Goal: Task Accomplishment & Management: Manage account settings

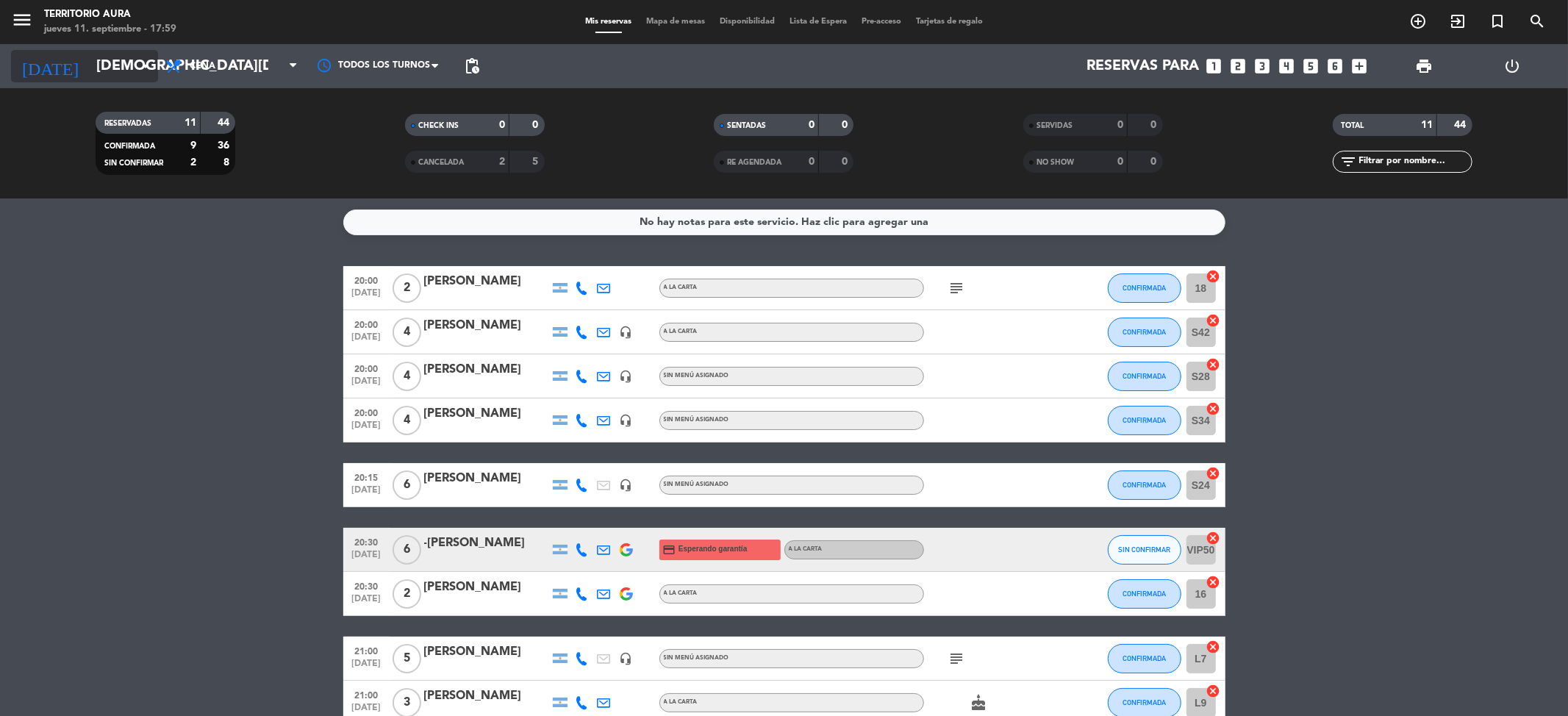
click at [137, 59] on icon "arrow_drop_down" at bounding box center [146, 66] width 17 height 17
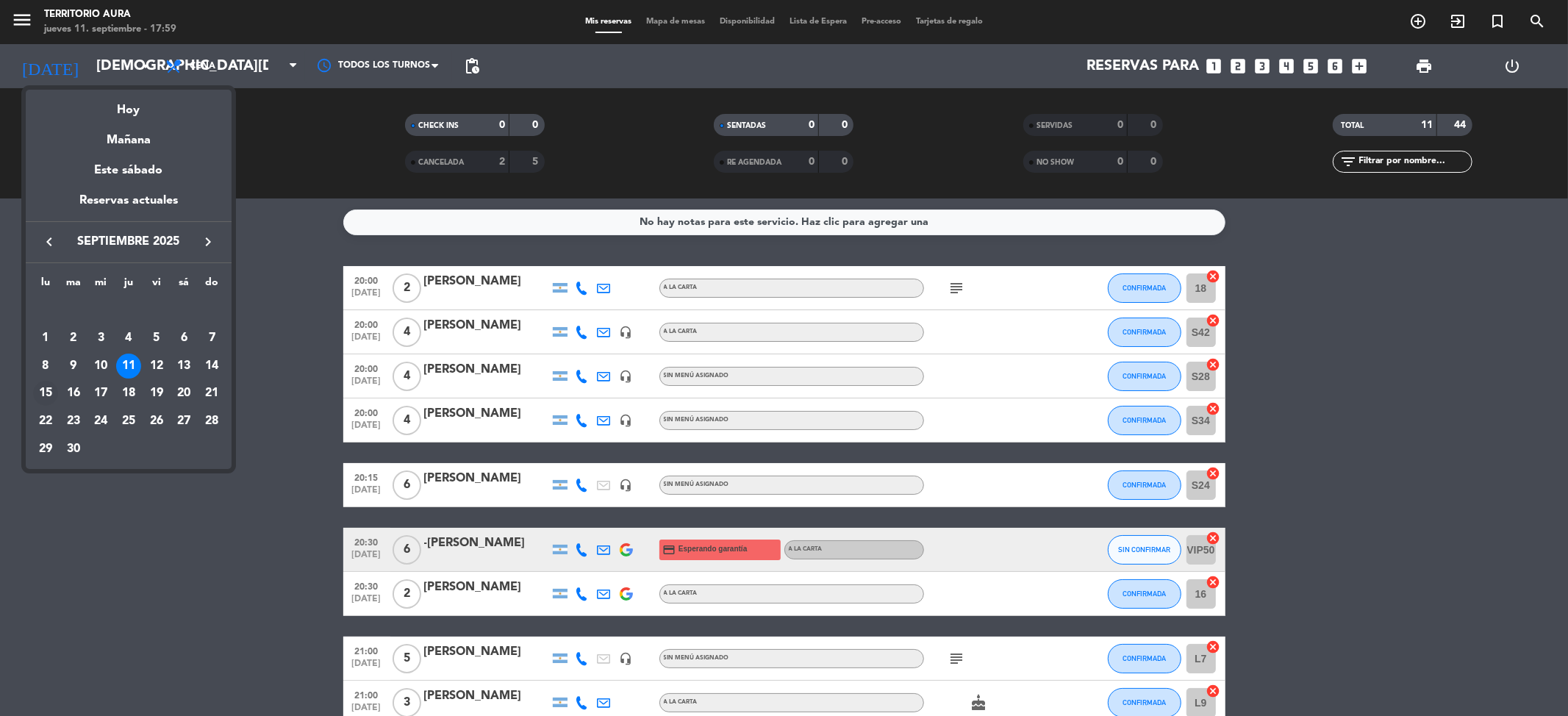
click at [48, 390] on div "15" at bounding box center [46, 394] width 25 height 25
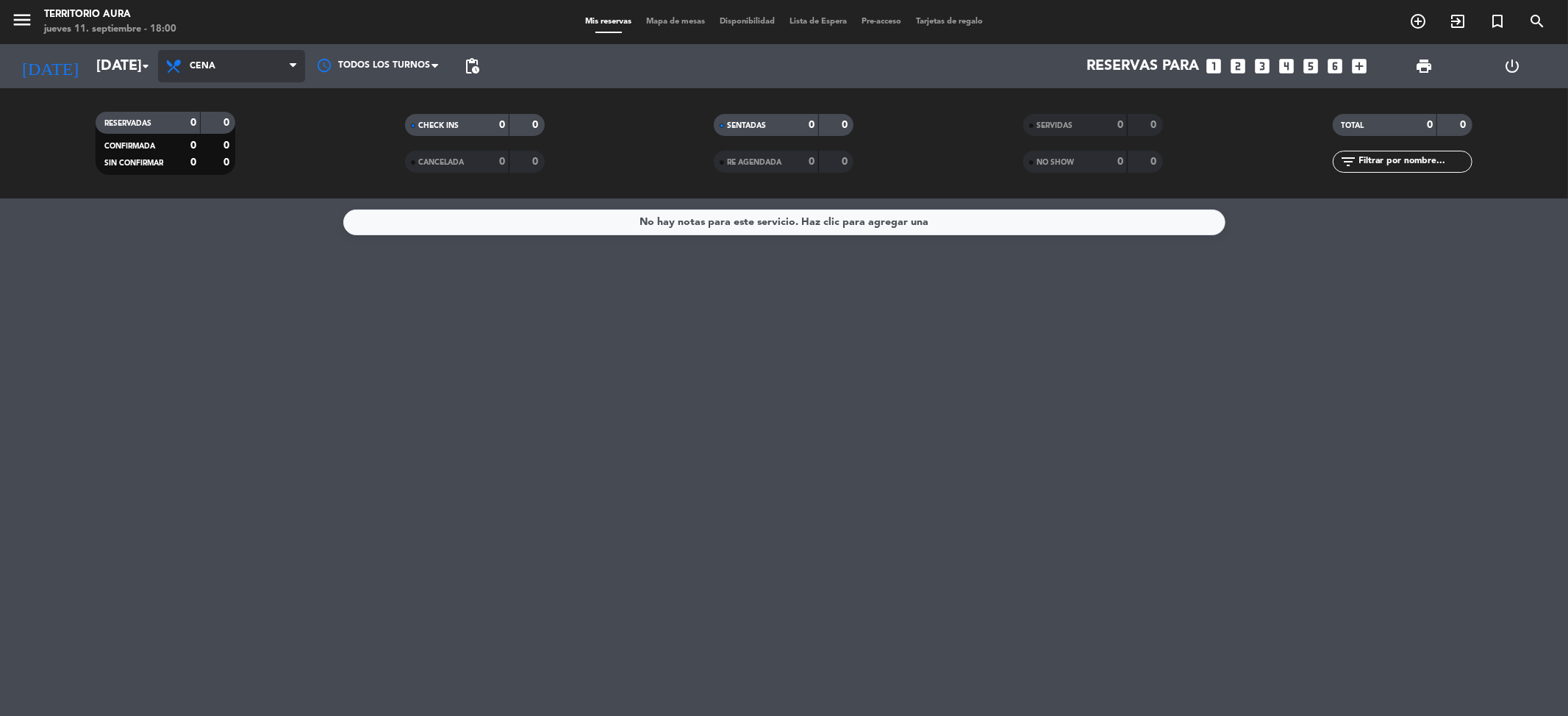
click at [195, 71] on span "Cena" at bounding box center [231, 66] width 147 height 33
click at [237, 131] on div "menu TERRITORIO AURA [DATE] 11. septiembre - 18:00 Mis reservas Mapa de mesas D…" at bounding box center [784, 99] width 1568 height 198
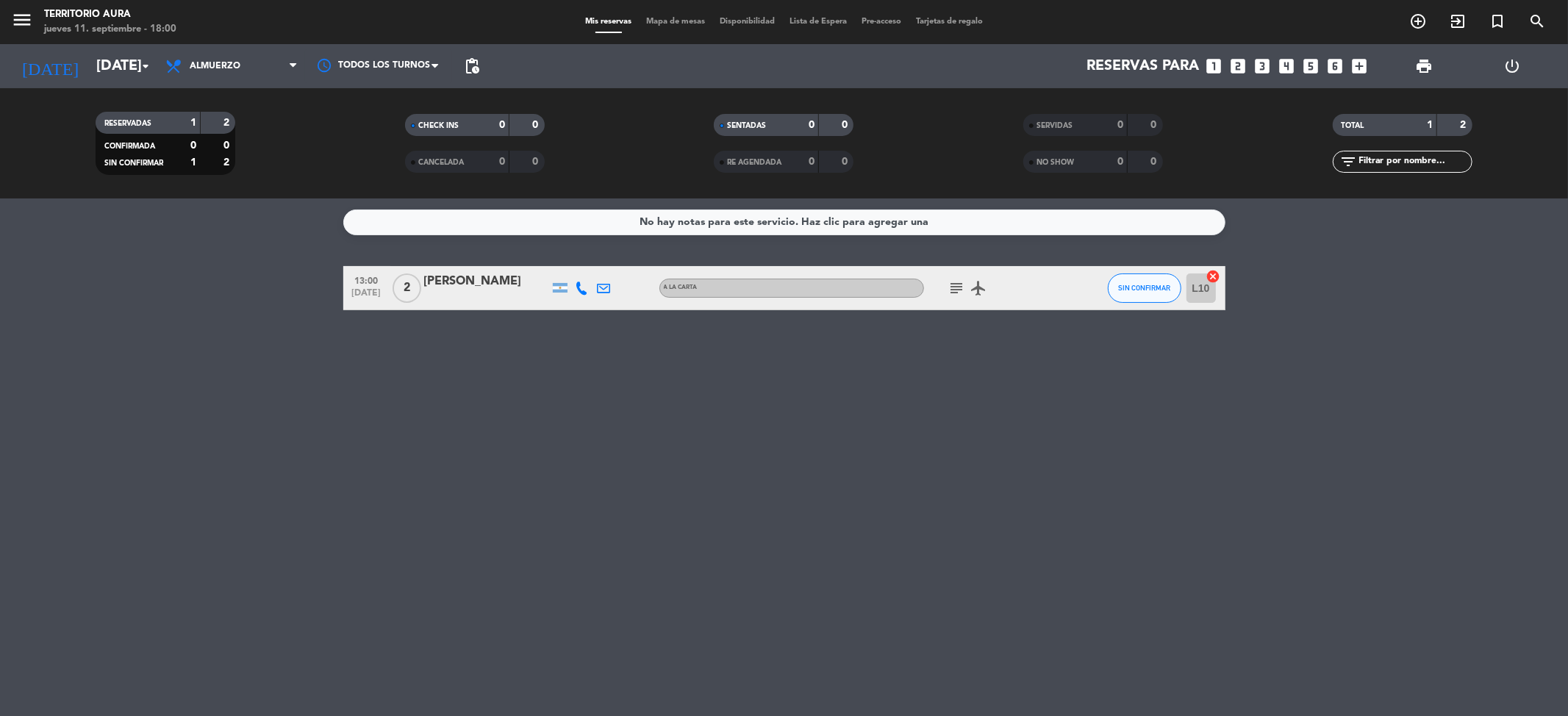
click at [953, 292] on icon "subject" at bounding box center [957, 289] width 17 height 17
click at [1149, 299] on button "SIN CONFIRMAR" at bounding box center [1144, 288] width 74 height 30
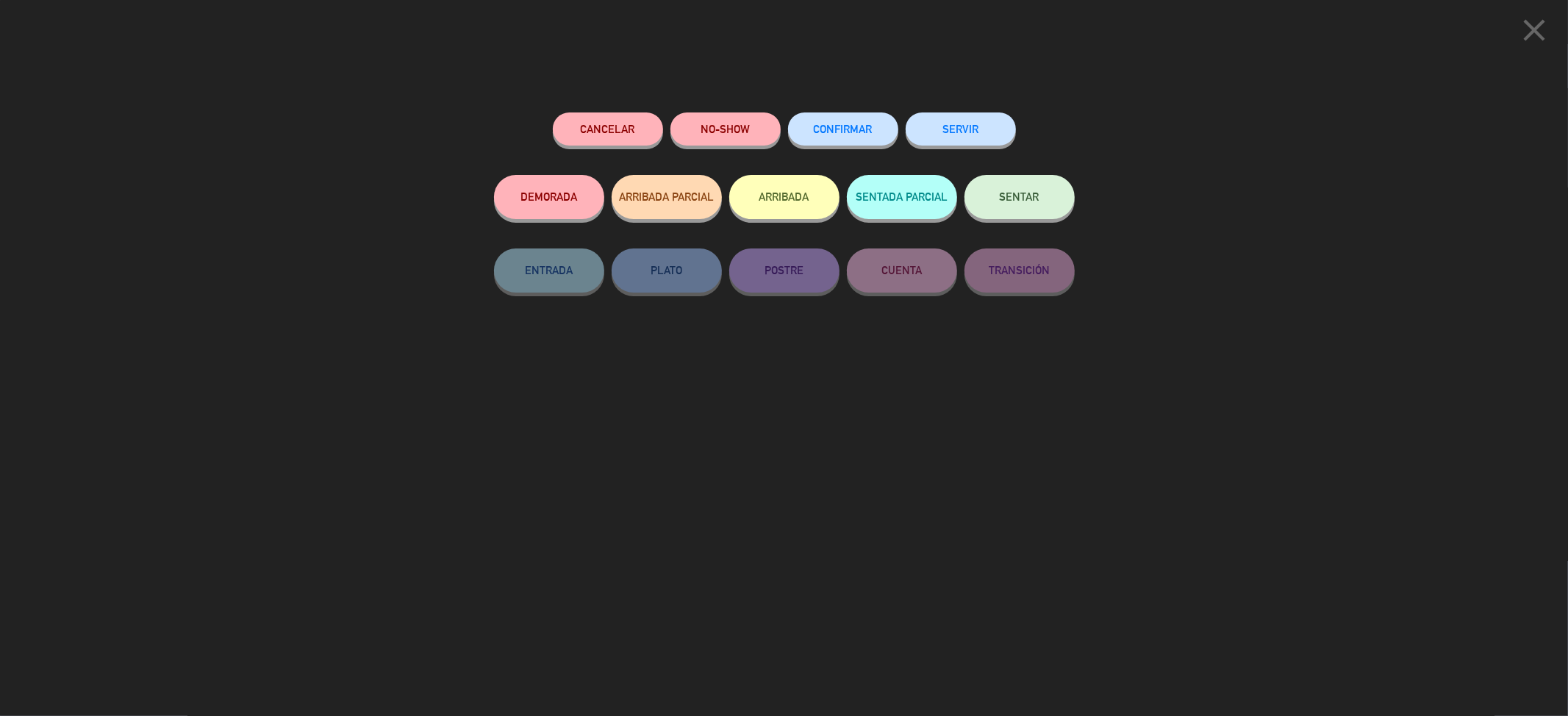
click at [599, 125] on button "Cancelar" at bounding box center [607, 128] width 110 height 34
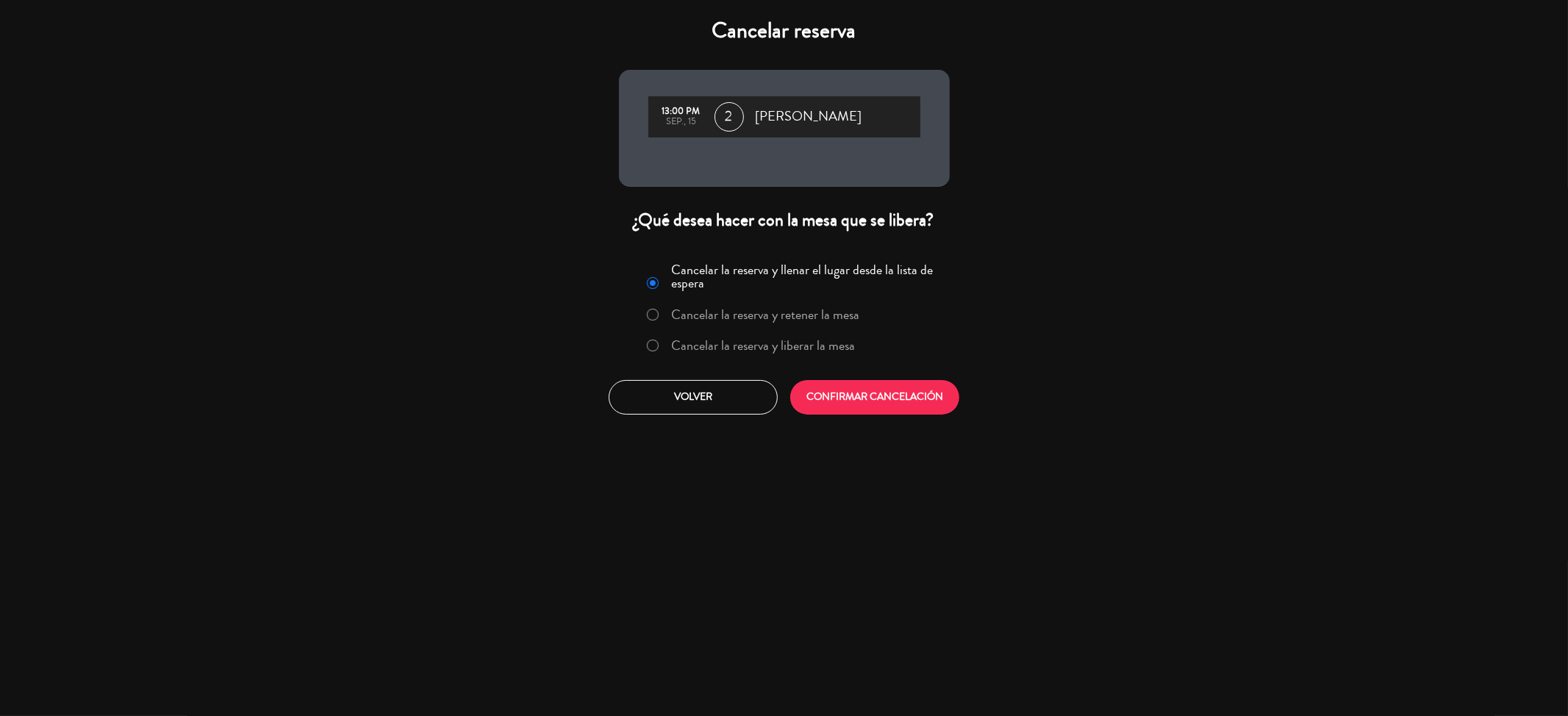
click at [737, 334] on label "Cancelar la reserva y liberar la mesa" at bounding box center [751, 347] width 223 height 27
click at [874, 401] on button "CONFIRMAR CANCELACIÓN" at bounding box center [875, 398] width 169 height 35
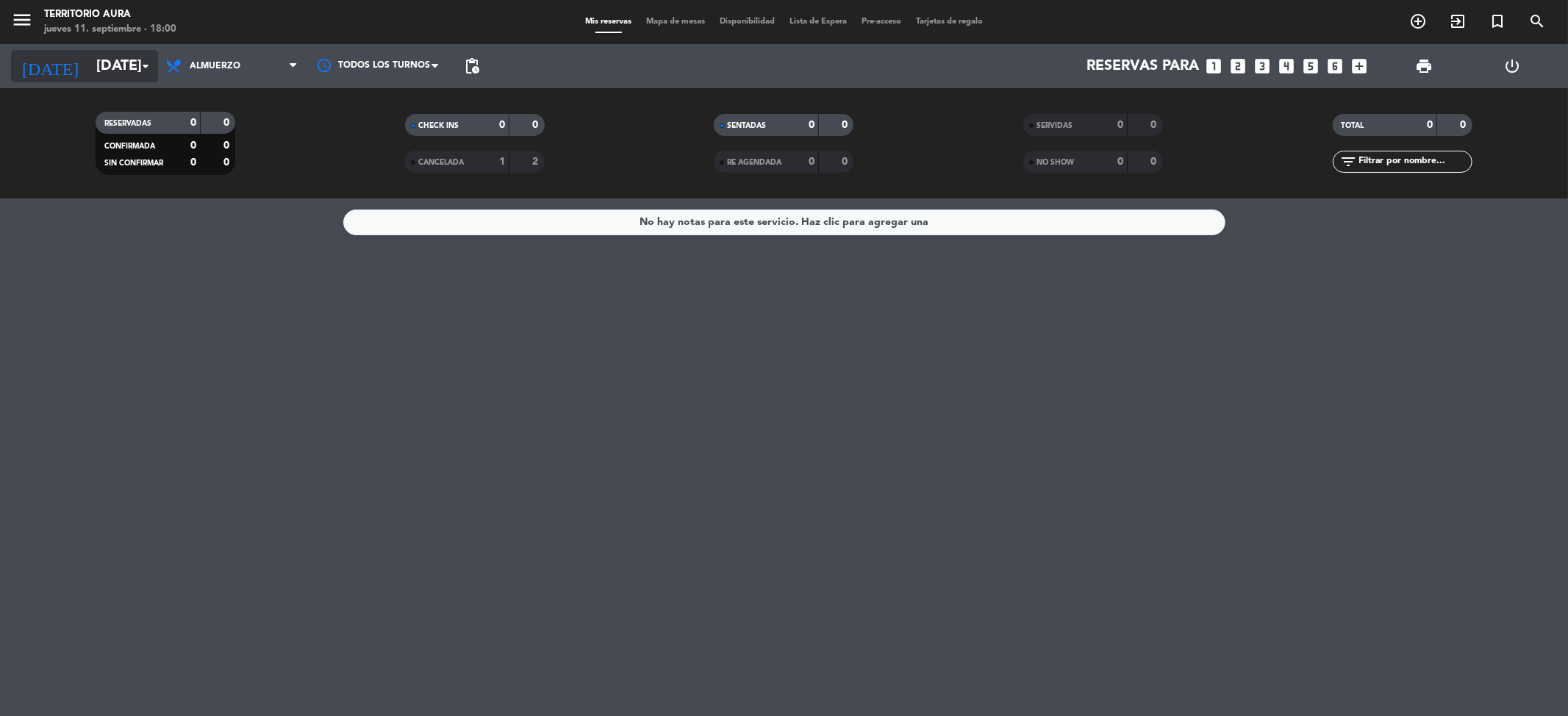
click at [132, 71] on input "[DATE]" at bounding box center [182, 66] width 187 height 33
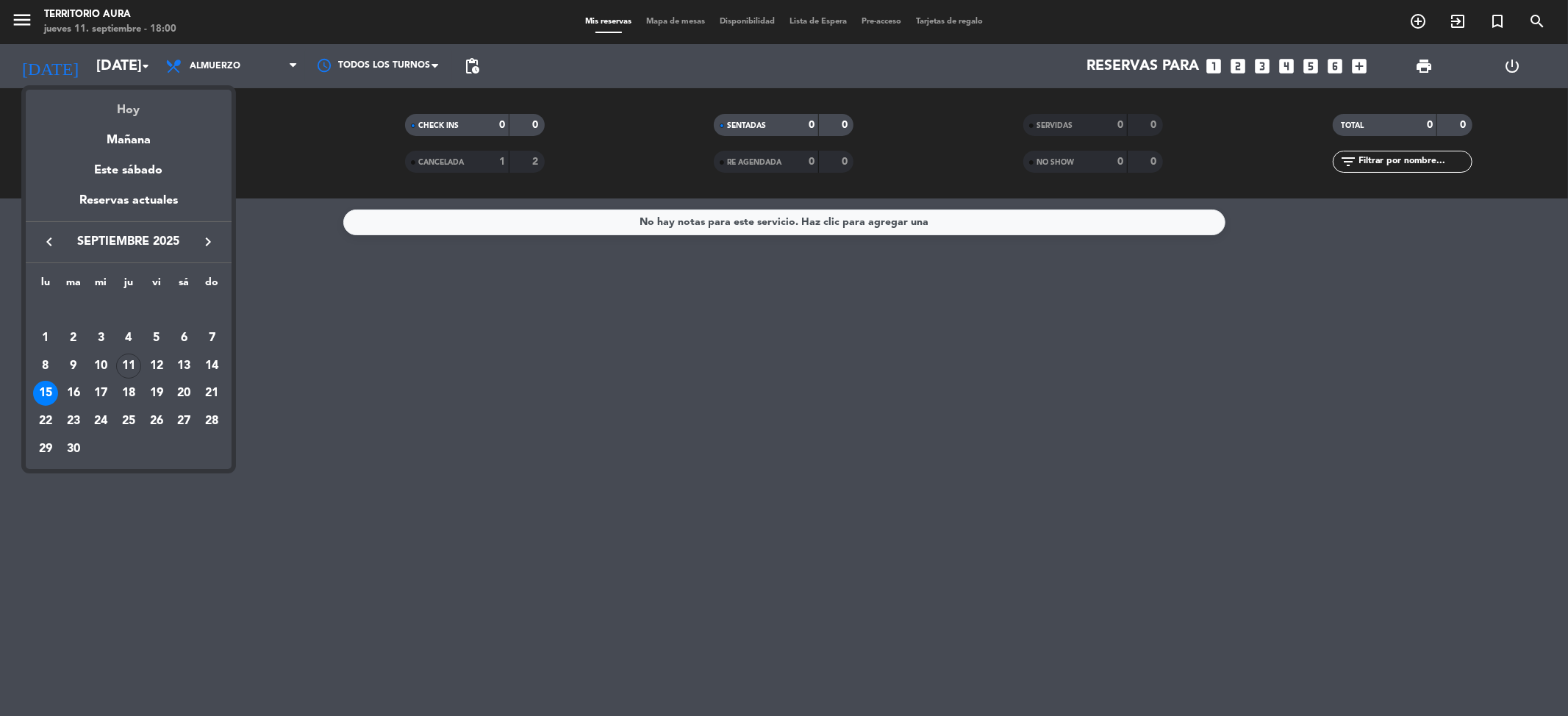
click at [147, 115] on div "Hoy" at bounding box center [128, 104] width 206 height 30
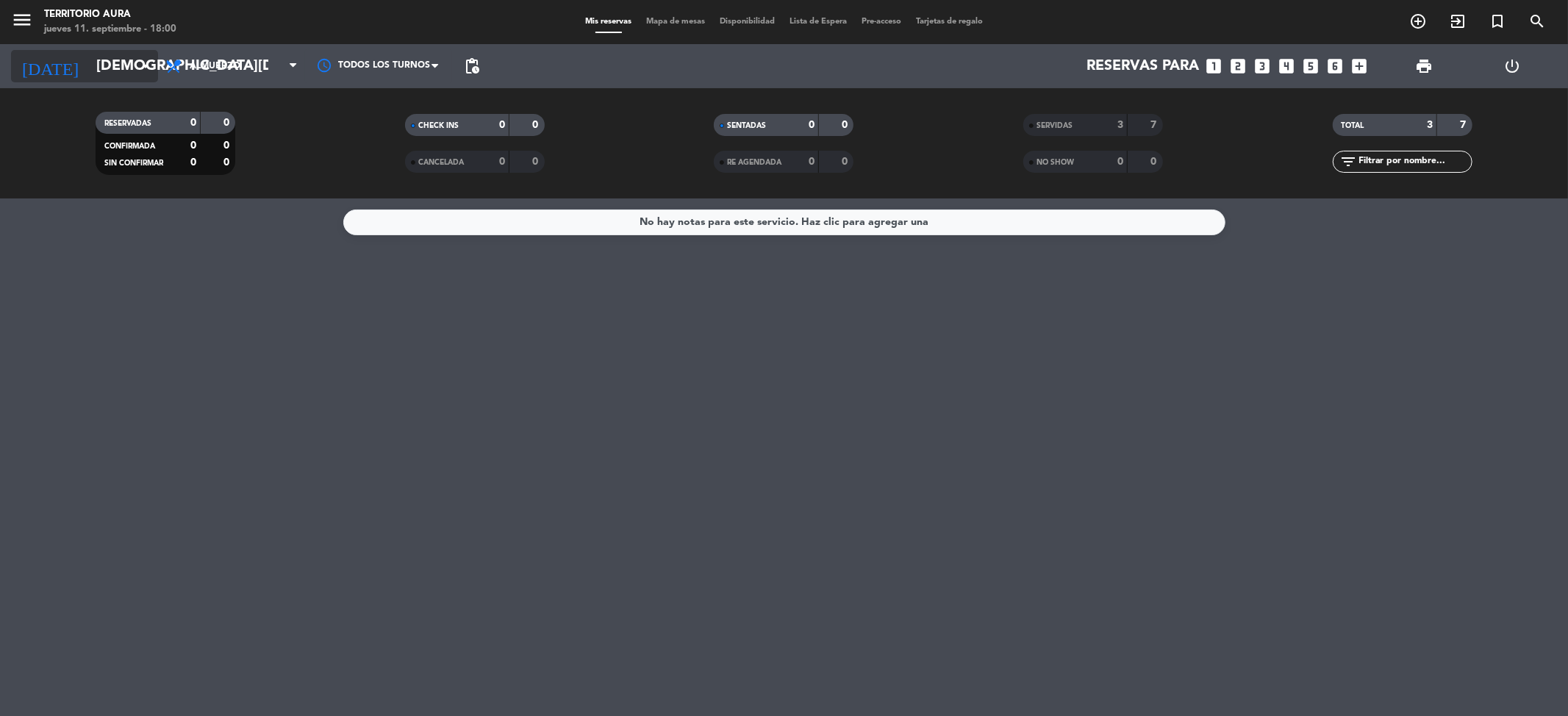
click at [103, 71] on input "[DEMOGRAPHIC_DATA][DATE]" at bounding box center [182, 66] width 187 height 33
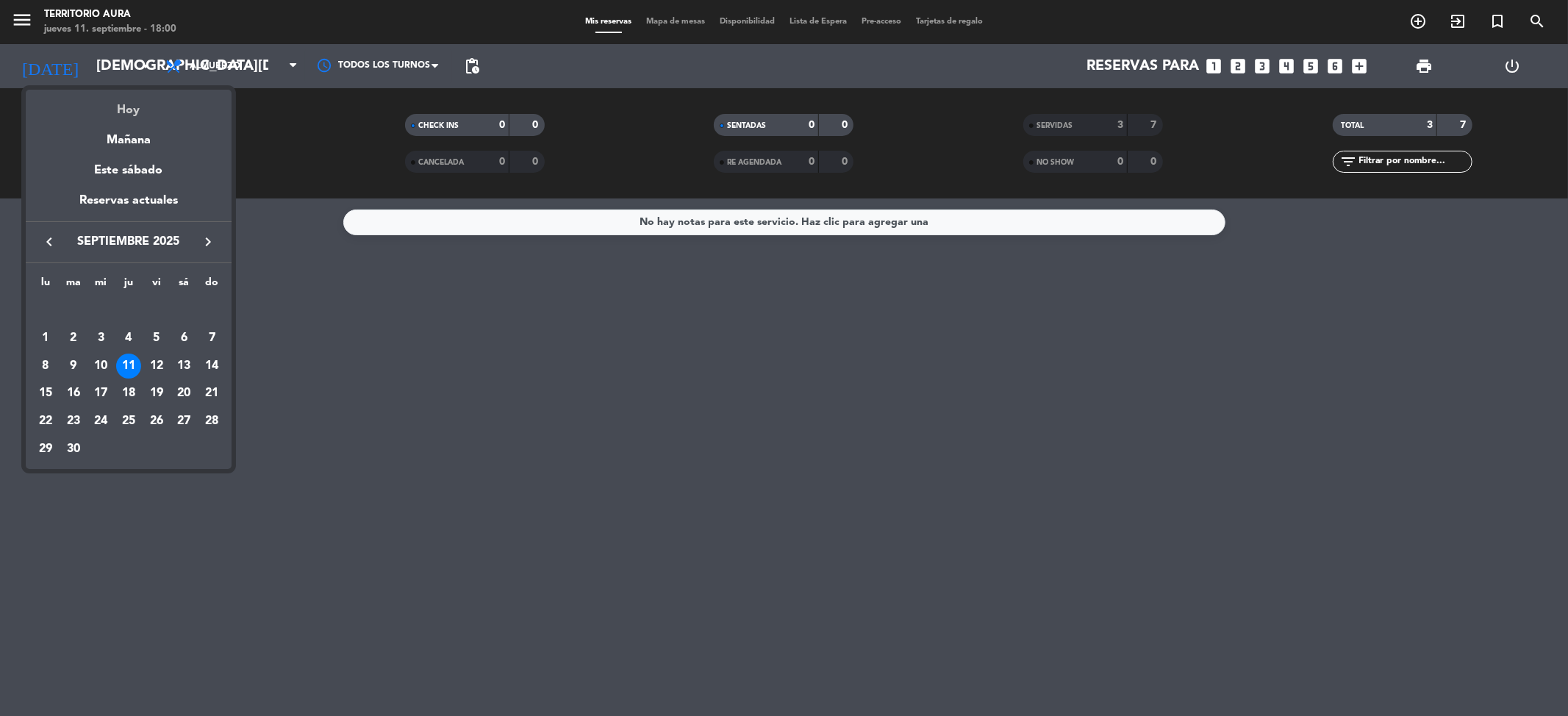
click at [125, 109] on div "Hoy" at bounding box center [128, 104] width 206 height 30
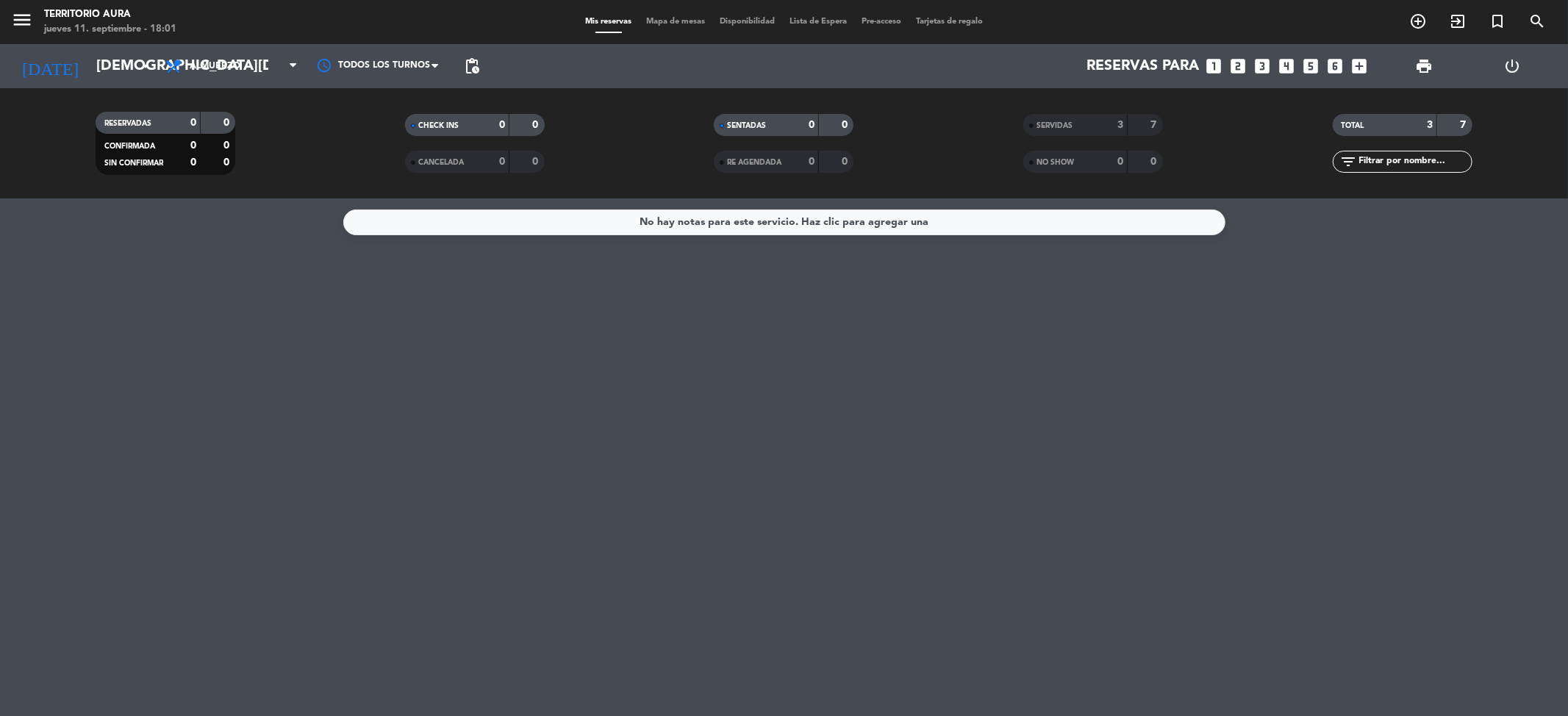
click at [96, 86] on div "menu TERRITORIO AURA [DATE] 11. septiembre - 18:01 Mis reservas Mapa de mesas D…" at bounding box center [784, 99] width 1568 height 198
click at [96, 60] on input "[DEMOGRAPHIC_DATA][DATE]" at bounding box center [182, 66] width 187 height 33
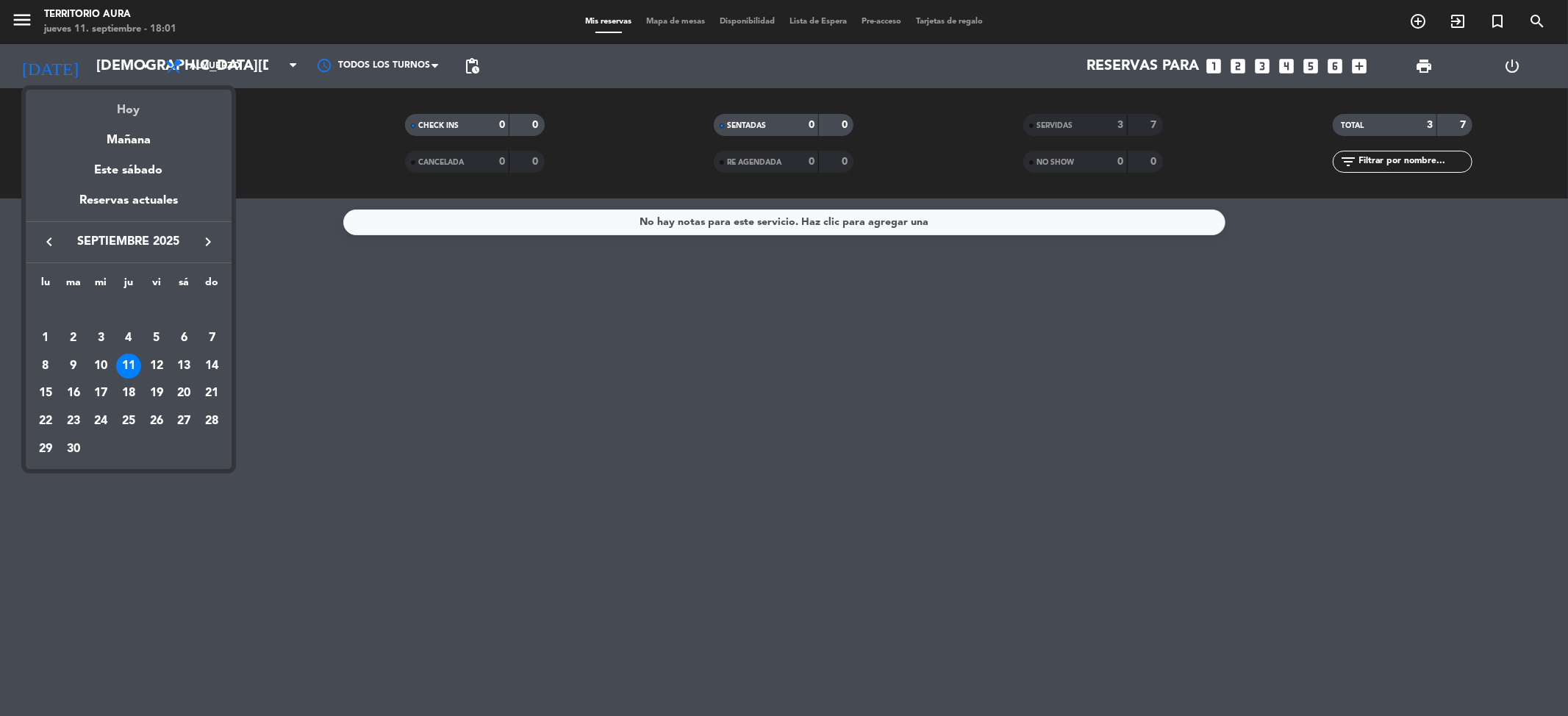
click at [125, 118] on div "Hoy" at bounding box center [128, 104] width 206 height 30
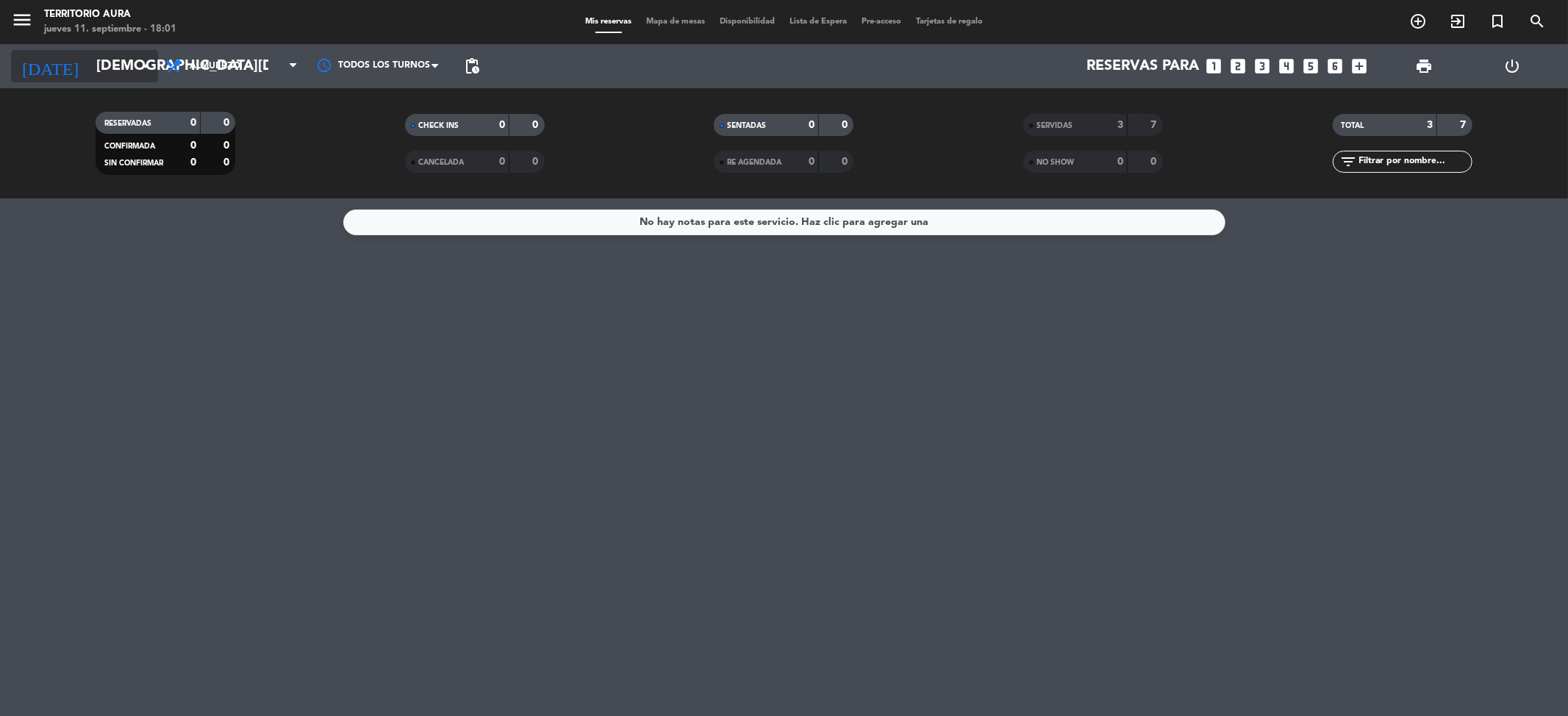
click at [101, 58] on input "[DEMOGRAPHIC_DATA][DATE]" at bounding box center [182, 66] width 187 height 33
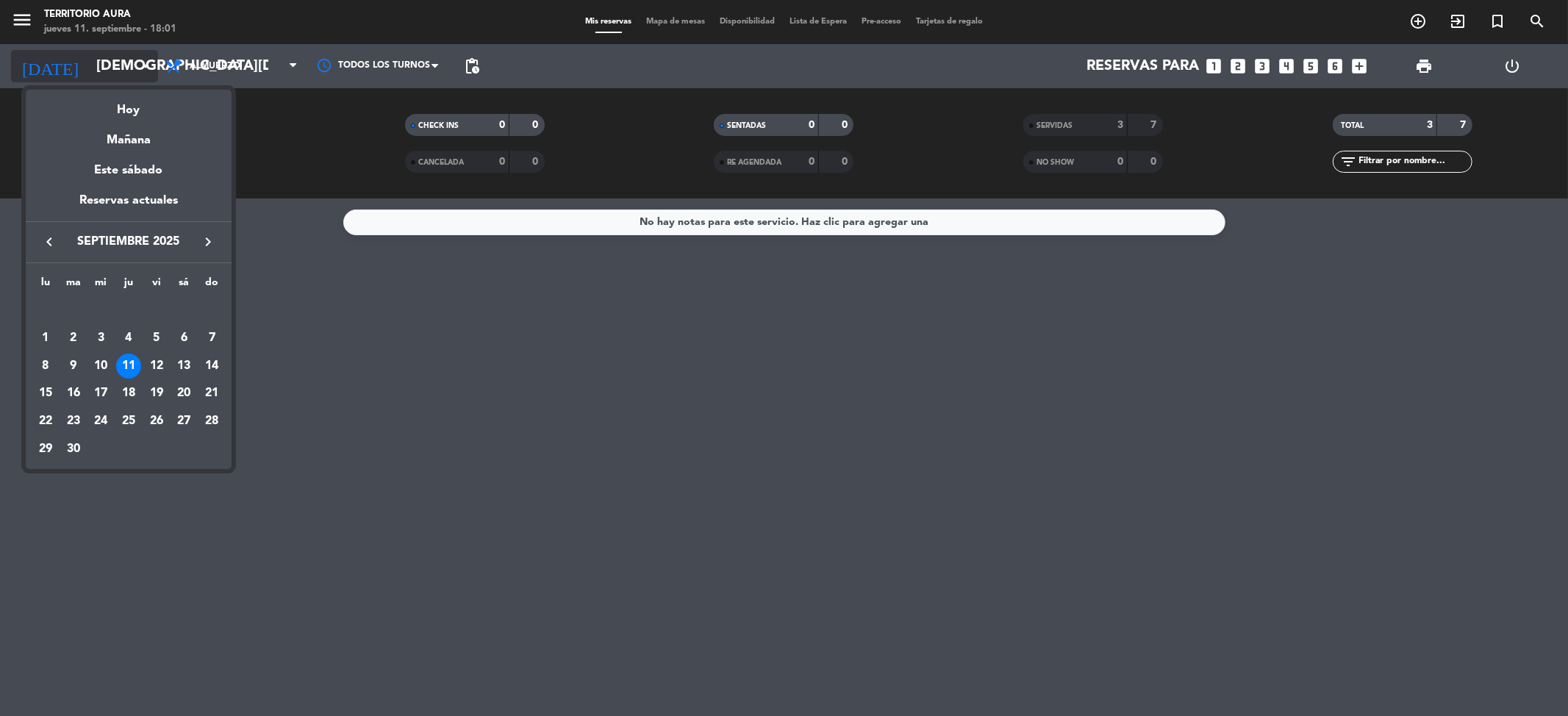
click at [101, 58] on div at bounding box center [784, 358] width 1568 height 716
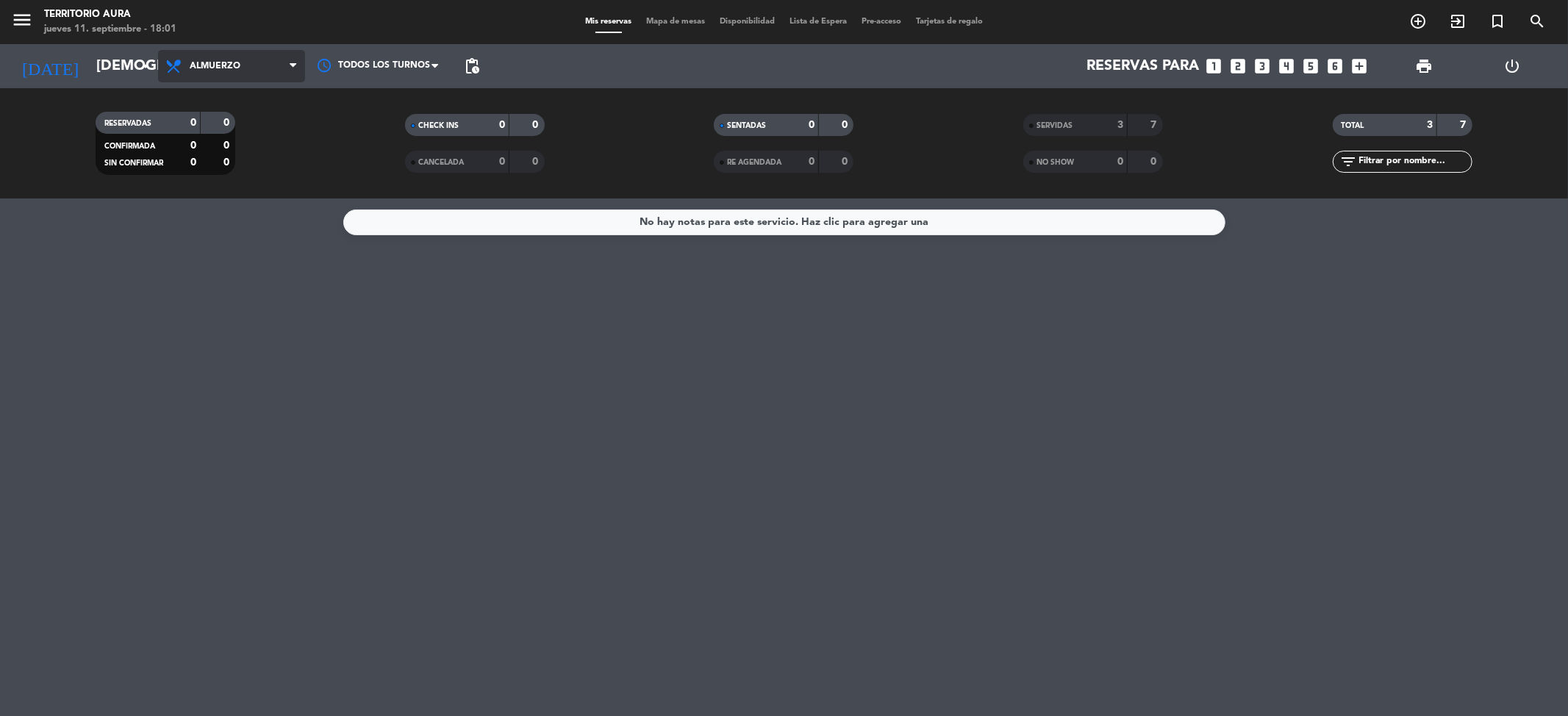
click at [201, 61] on span "Almuerzo" at bounding box center [215, 66] width 51 height 11
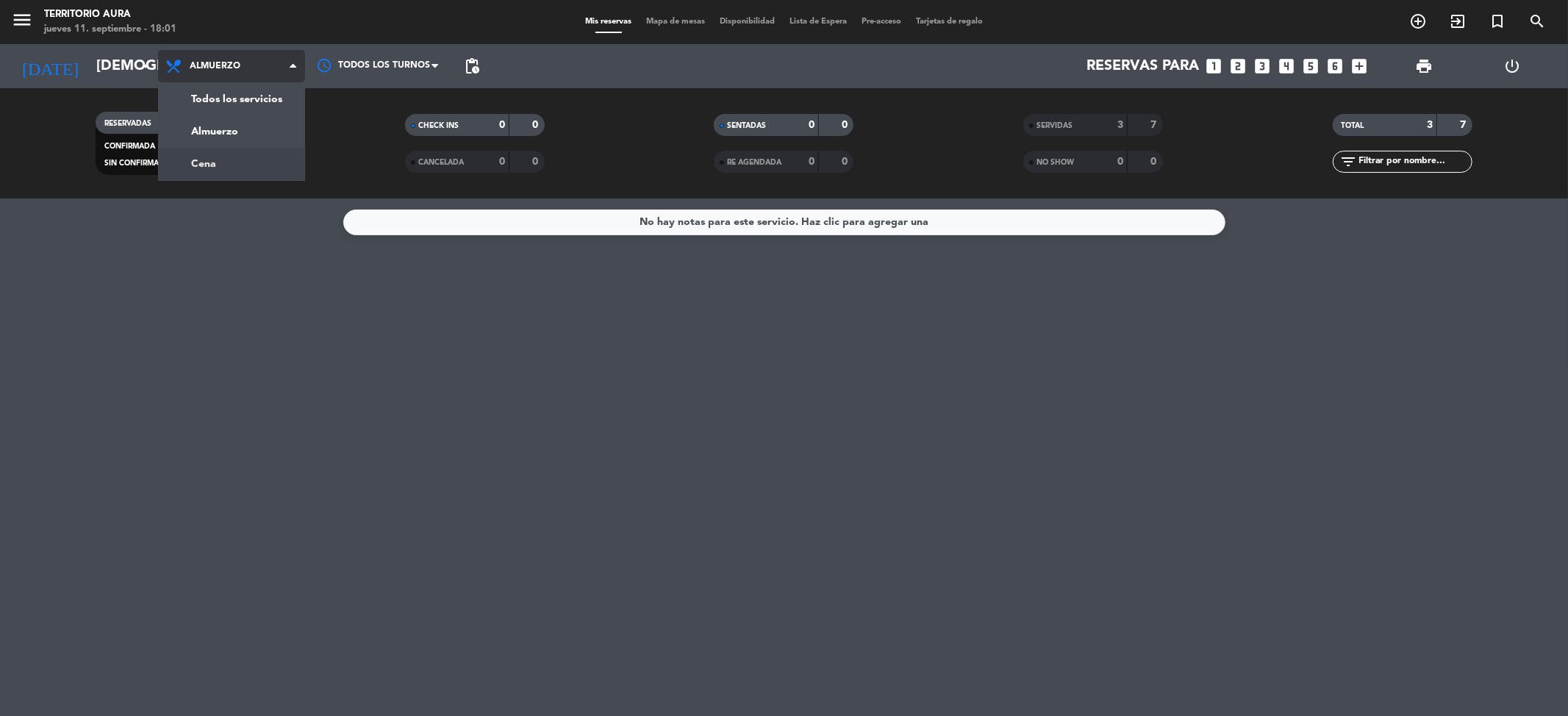
click at [230, 160] on div "menu TERRITORIO AURA [DATE] 11. septiembre - 18:01 Mis reservas Mapa de mesas D…" at bounding box center [784, 99] width 1568 height 198
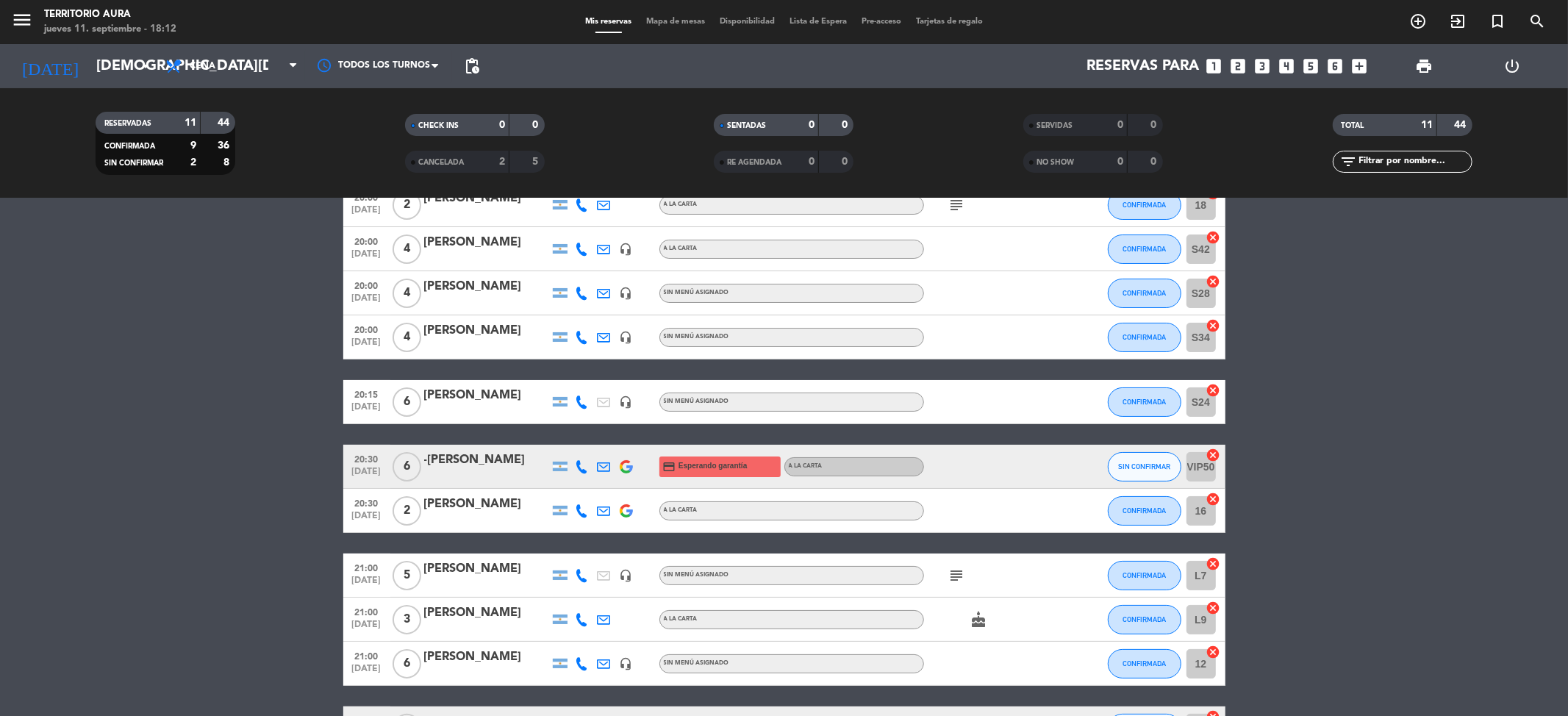
scroll to position [190, 0]
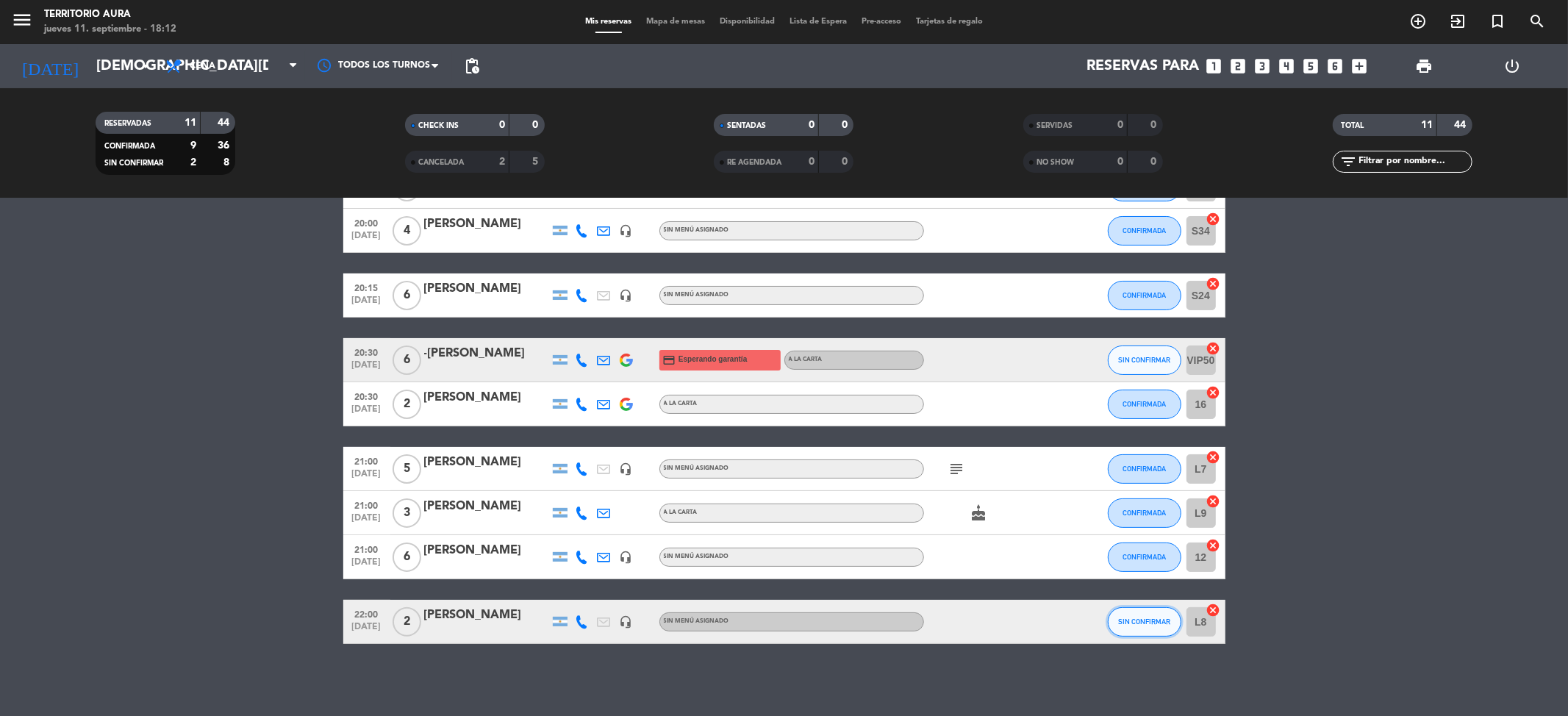
click at [1126, 608] on button "SIN CONFIRMAR" at bounding box center [1144, 622] width 74 height 30
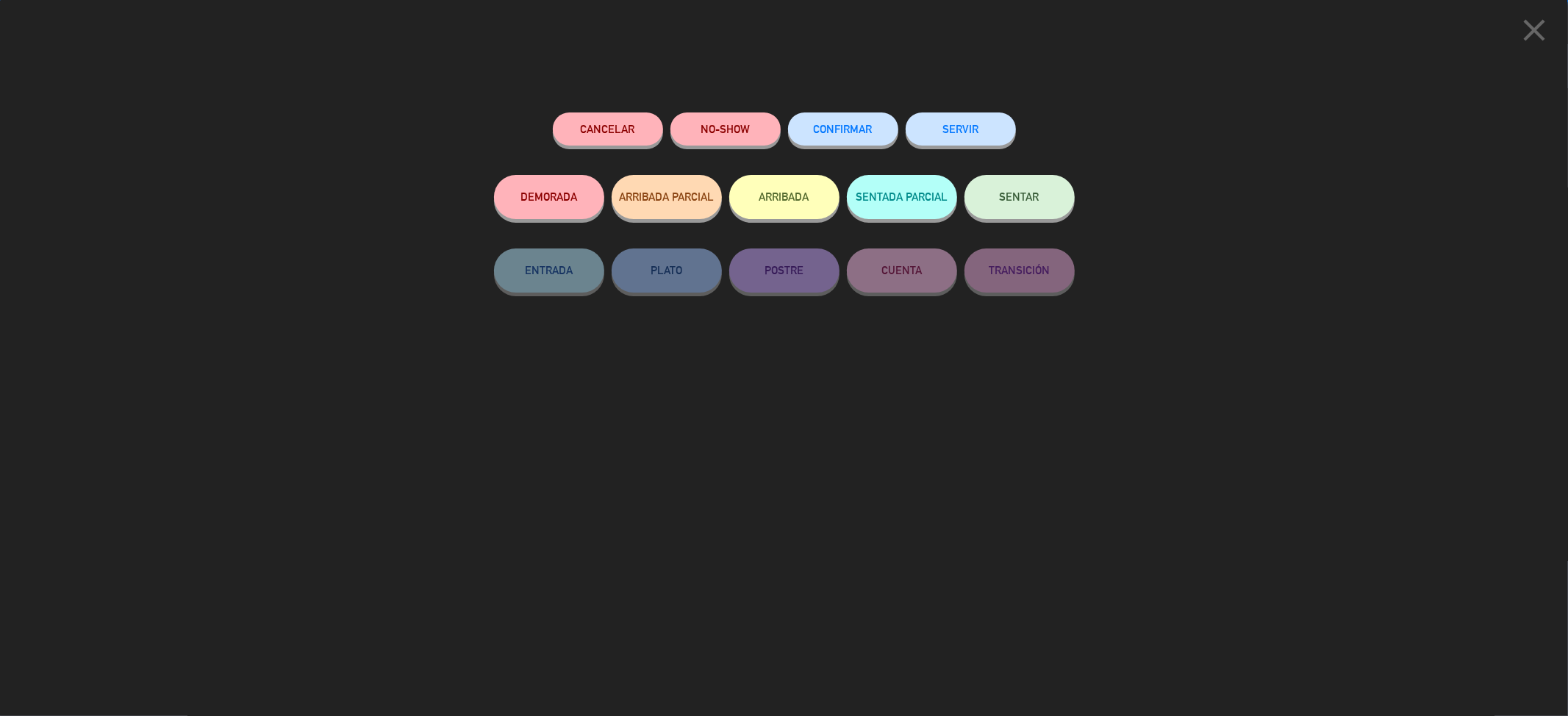
click at [583, 121] on button "Cancelar" at bounding box center [607, 128] width 110 height 34
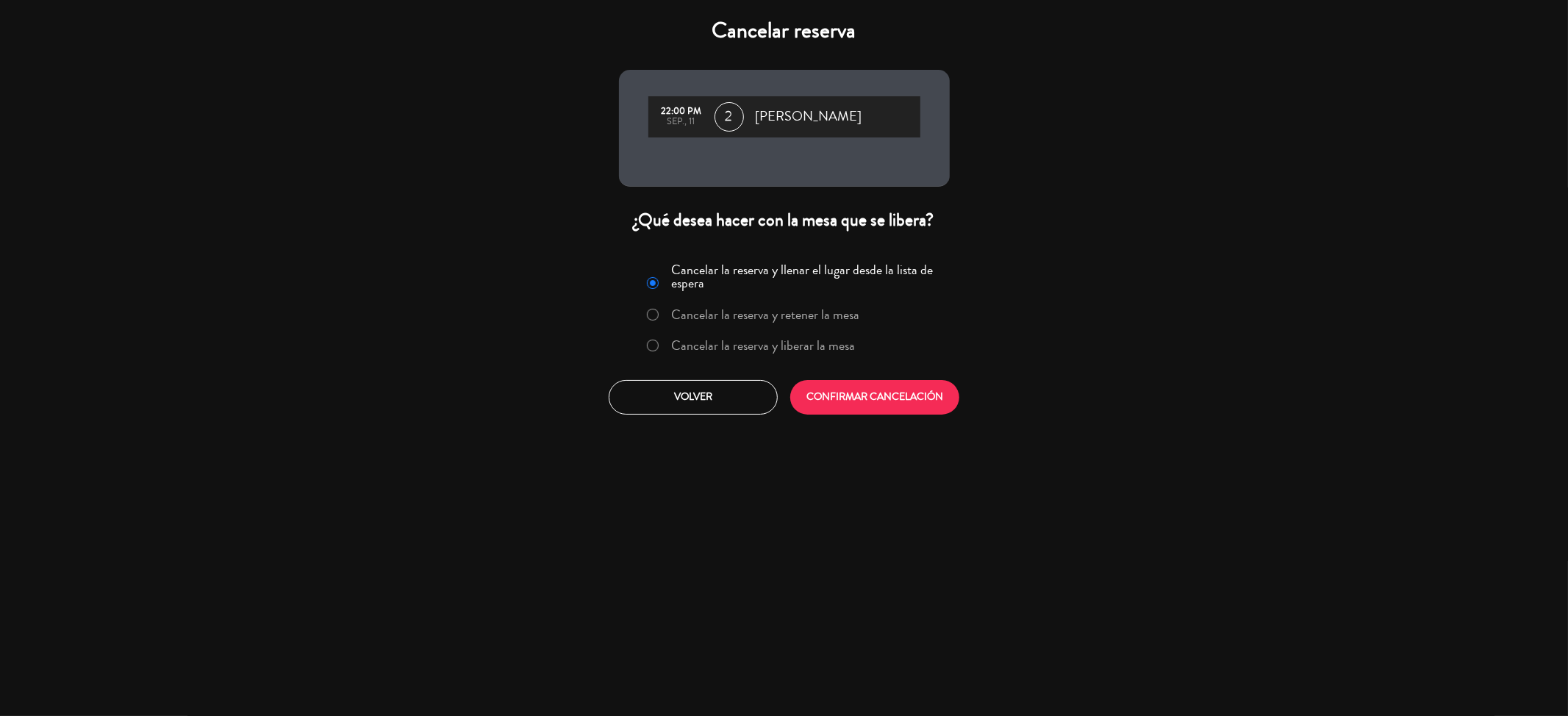
click at [716, 342] on label "Cancelar la reserva y liberar la mesa" at bounding box center [763, 346] width 184 height 13
click at [849, 407] on button "CONFIRMAR CANCELACIÓN" at bounding box center [875, 398] width 169 height 35
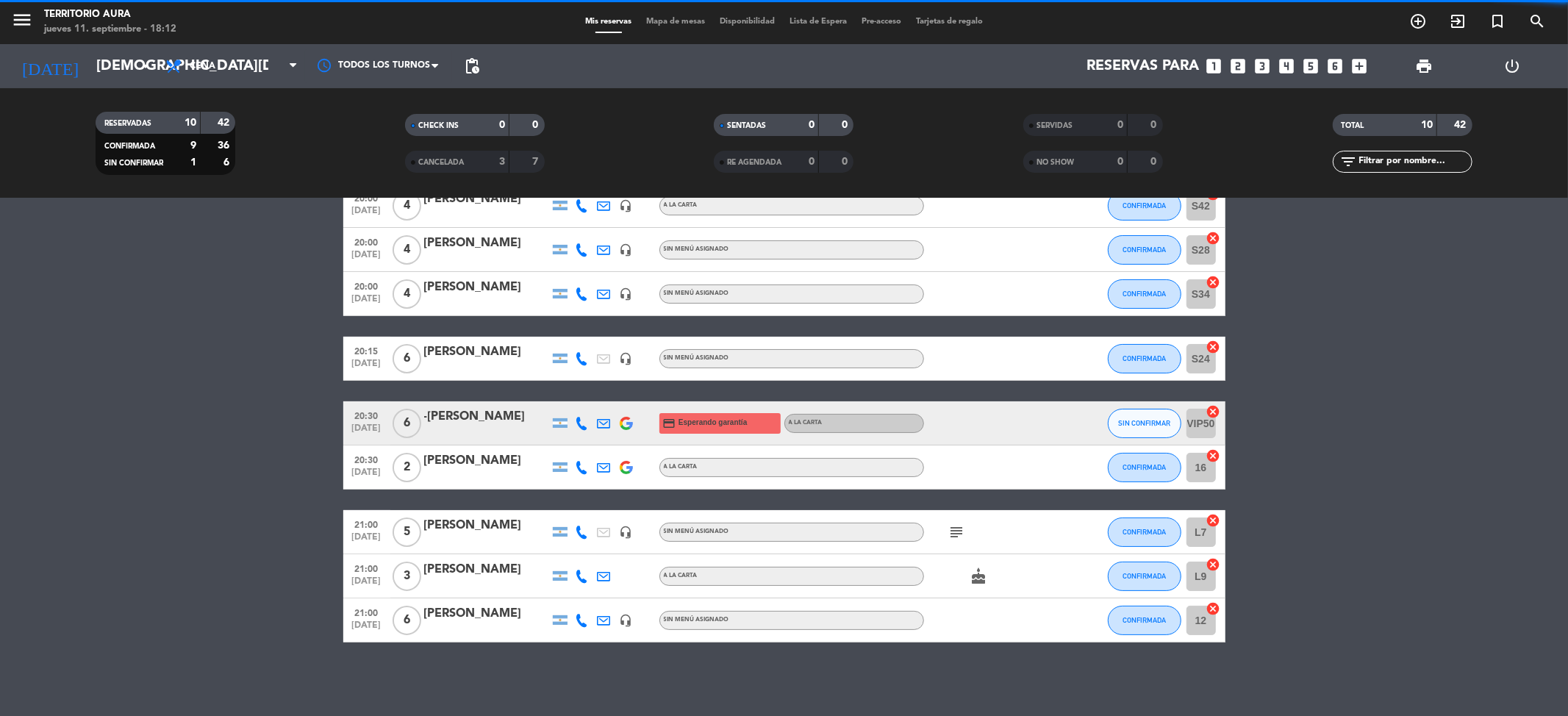
scroll to position [125, 0]
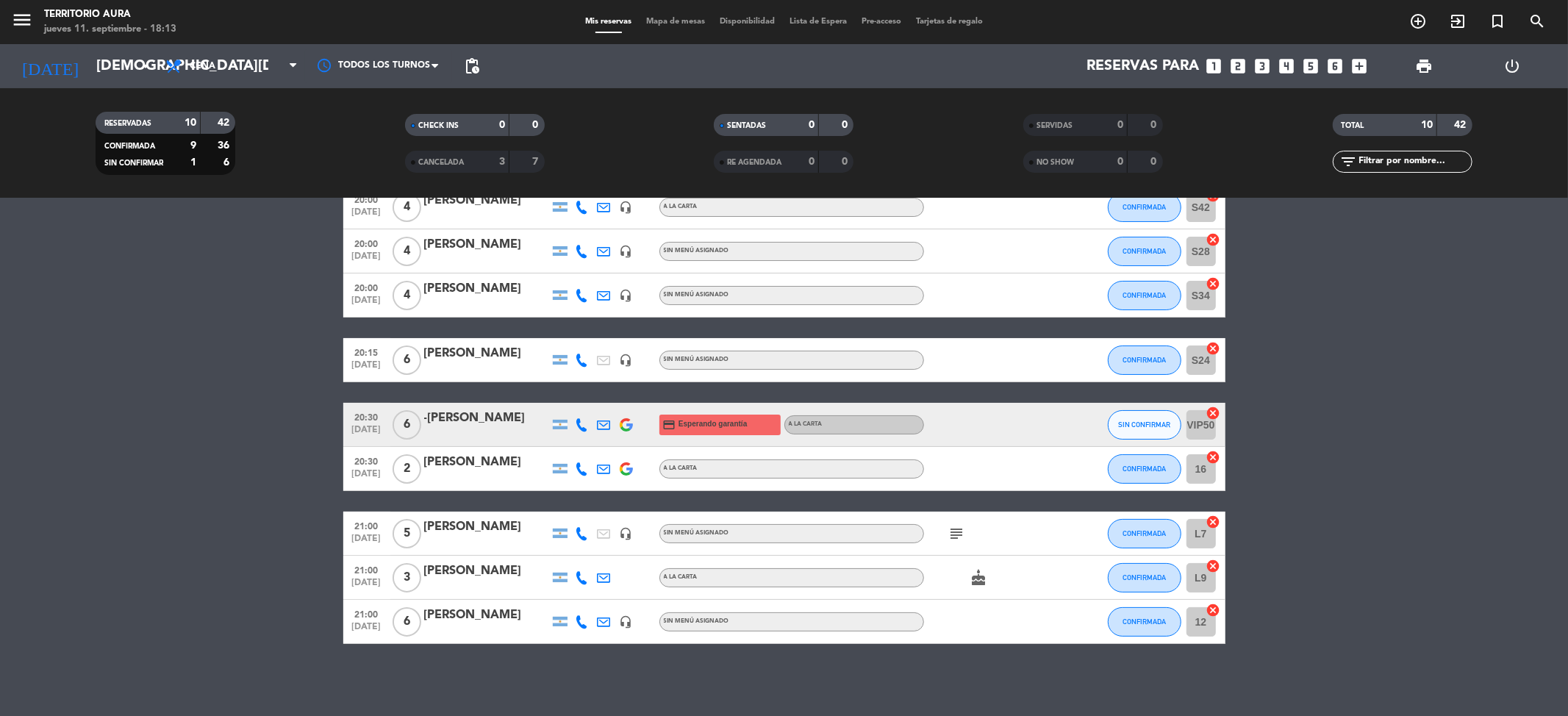
click at [160, 304] on bookings-row "20:00 [DATE] 2 [PERSON_NAME] A LA CARTA subject CONFIRMADA 18 cancel 20:00 [DAT…" at bounding box center [784, 392] width 1568 height 503
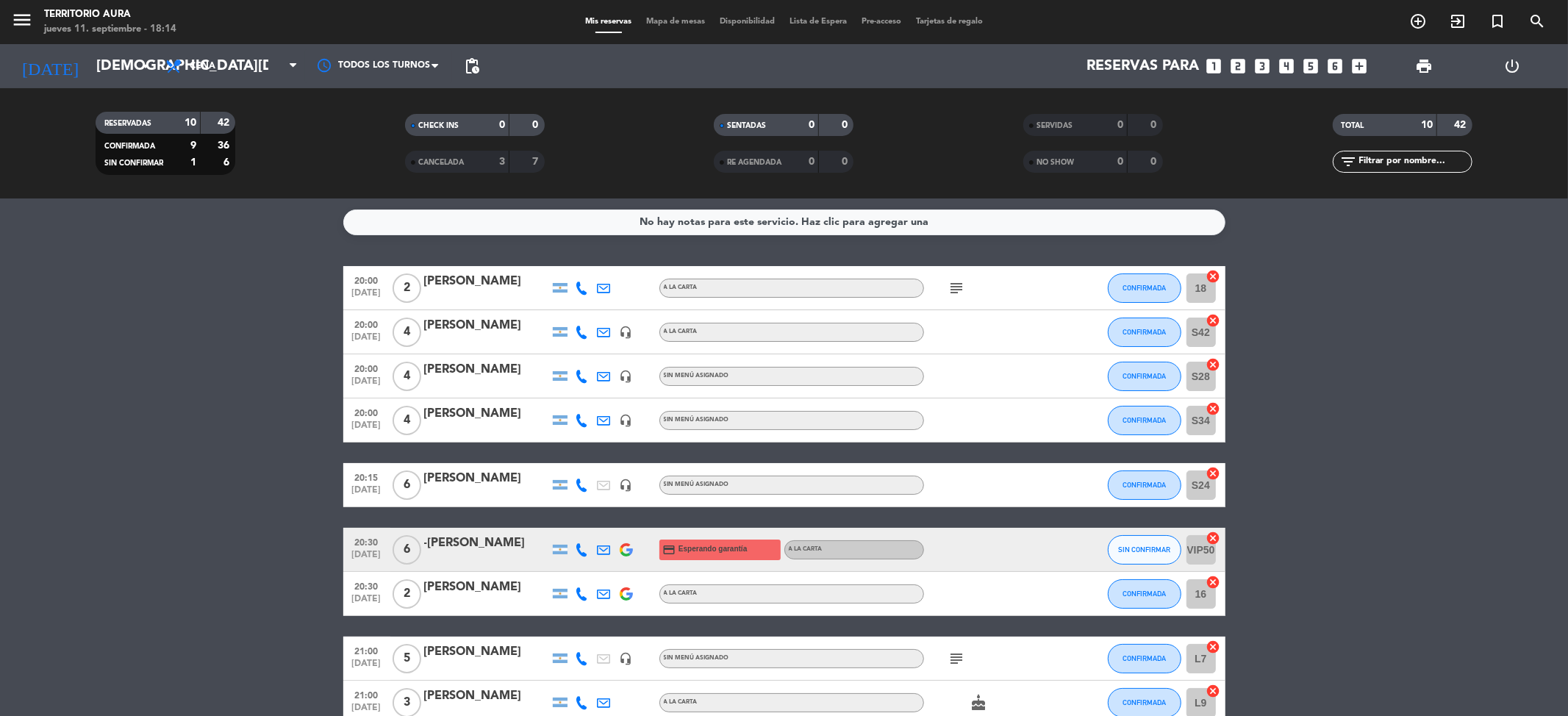
click at [273, 465] on bookings-row "20:00 [DATE] 2 [PERSON_NAME] A LA CARTA subject CONFIRMADA 18 cancel 20:00 [DAT…" at bounding box center [784, 518] width 1568 height 503
click at [95, 334] on bookings-row "20:00 [DATE] 2 [PERSON_NAME] A LA CARTA subject CONFIRMADA 18 cancel 20:00 [DAT…" at bounding box center [784, 518] width 1568 height 503
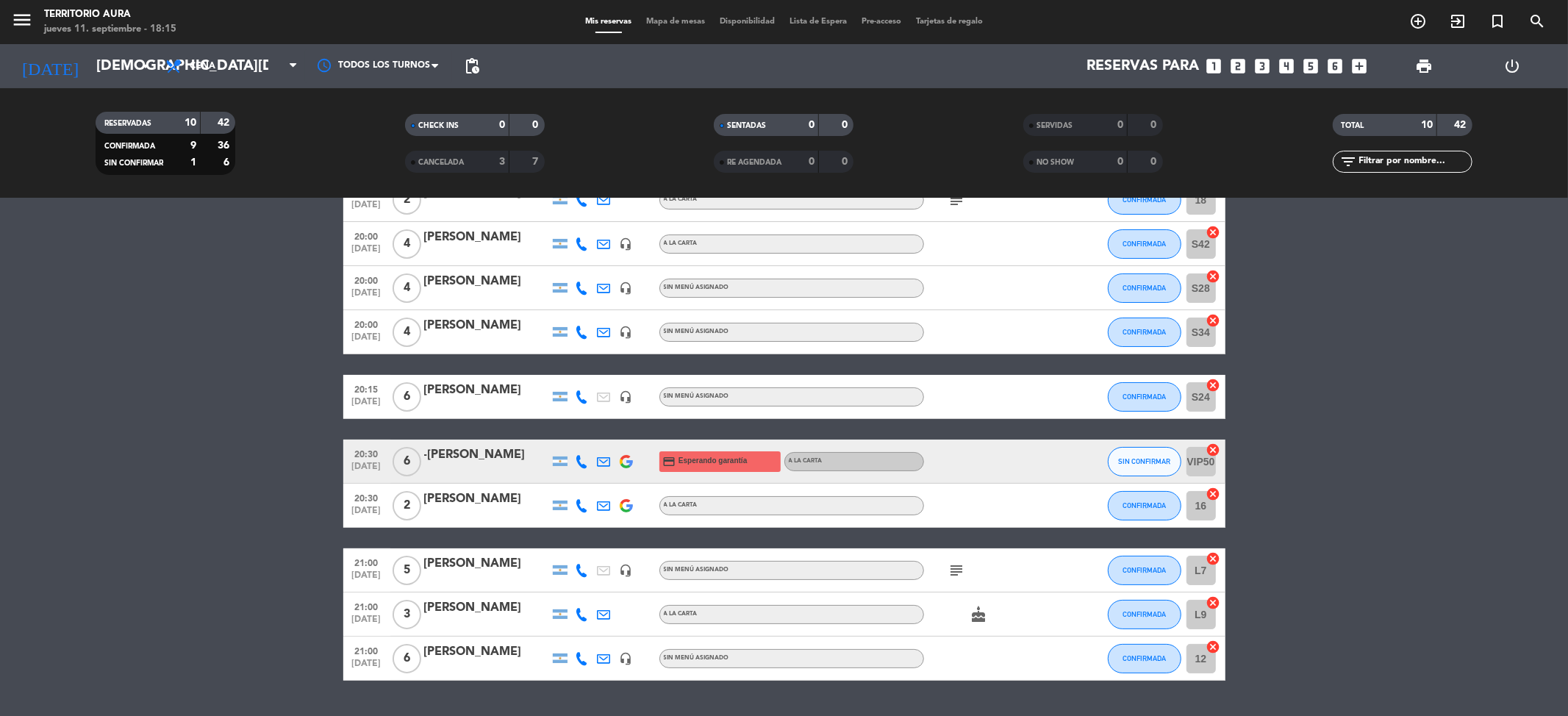
scroll to position [125, 0]
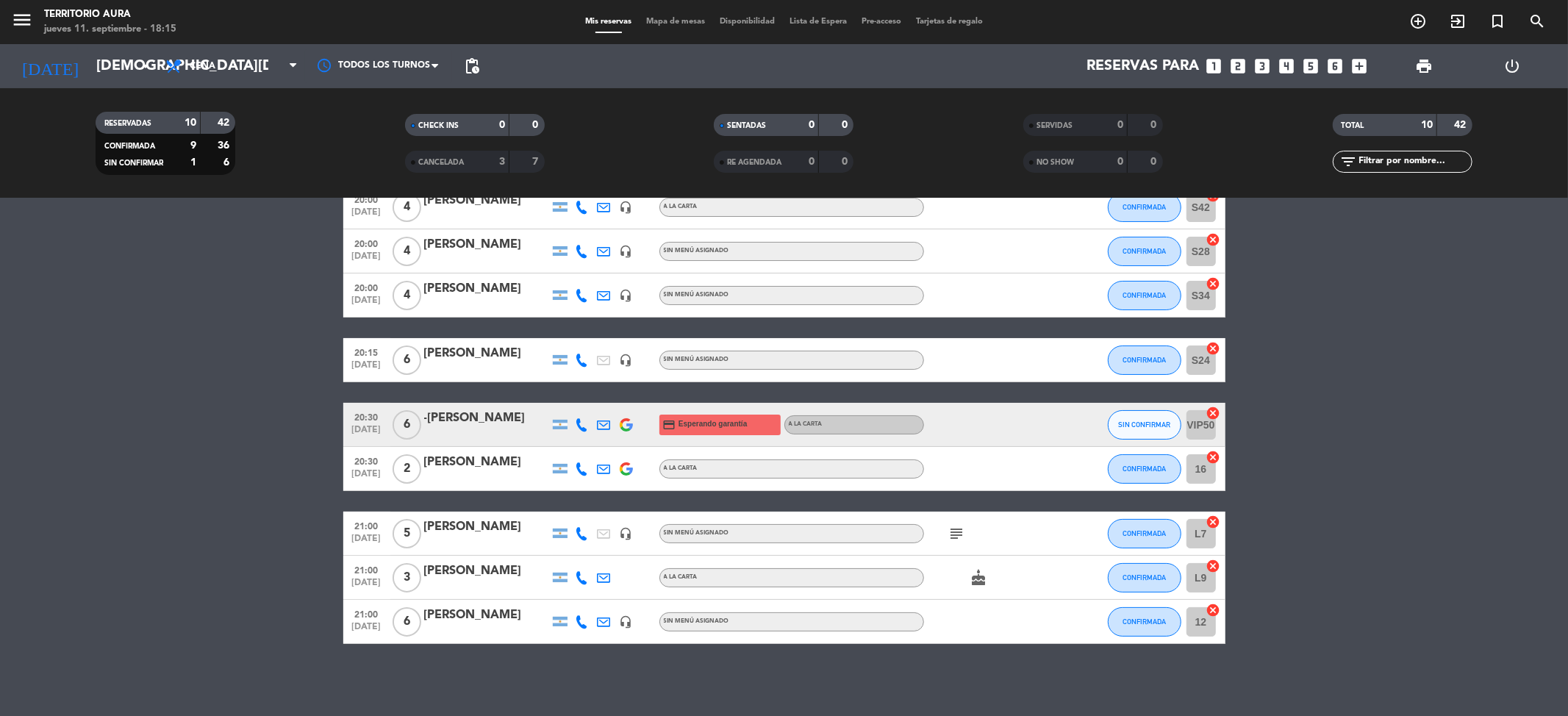
click at [7, 460] on bookings-row "20:00 [DATE] 2 [PERSON_NAME] A LA CARTA subject CONFIRMADA 18 cancel 20:00 [DAT…" at bounding box center [784, 392] width 1568 height 503
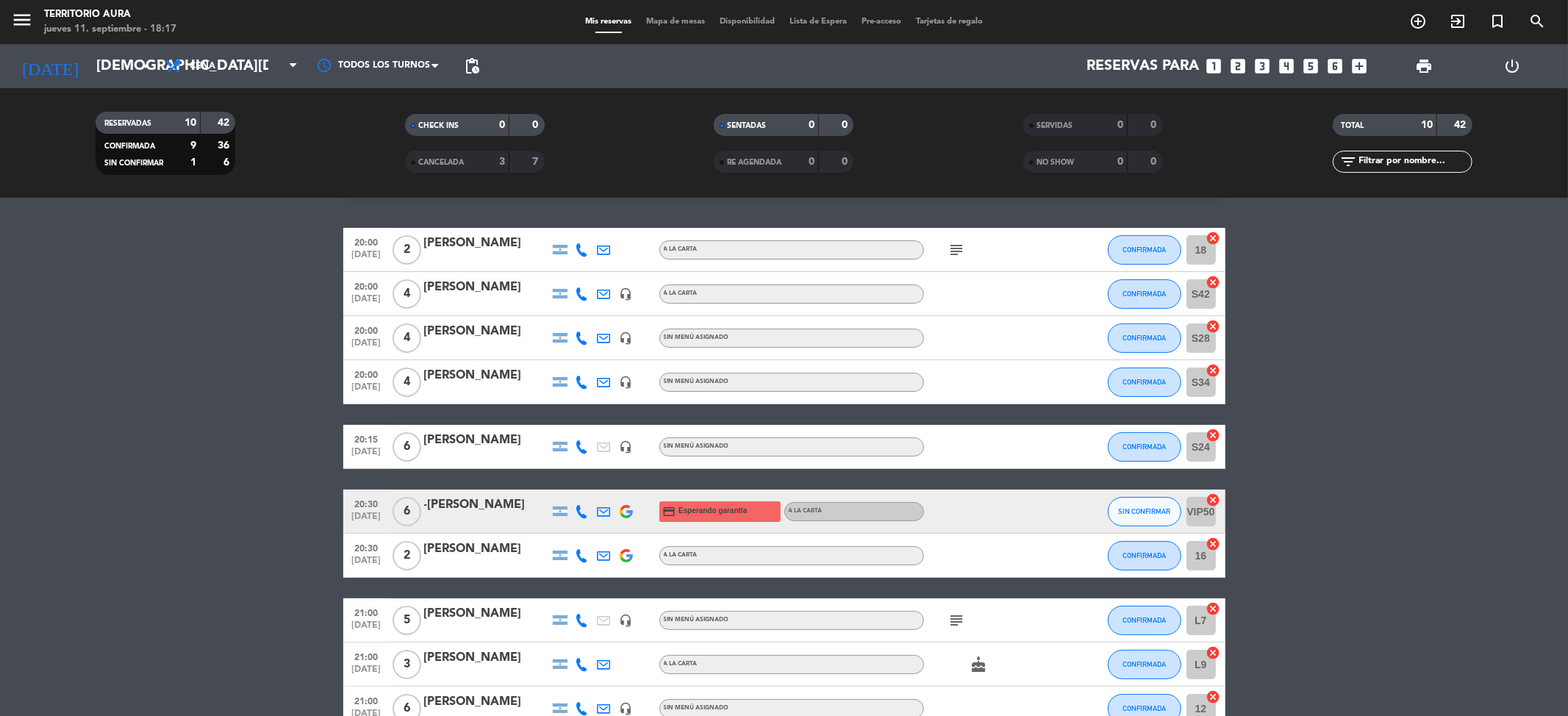
scroll to position [0, 0]
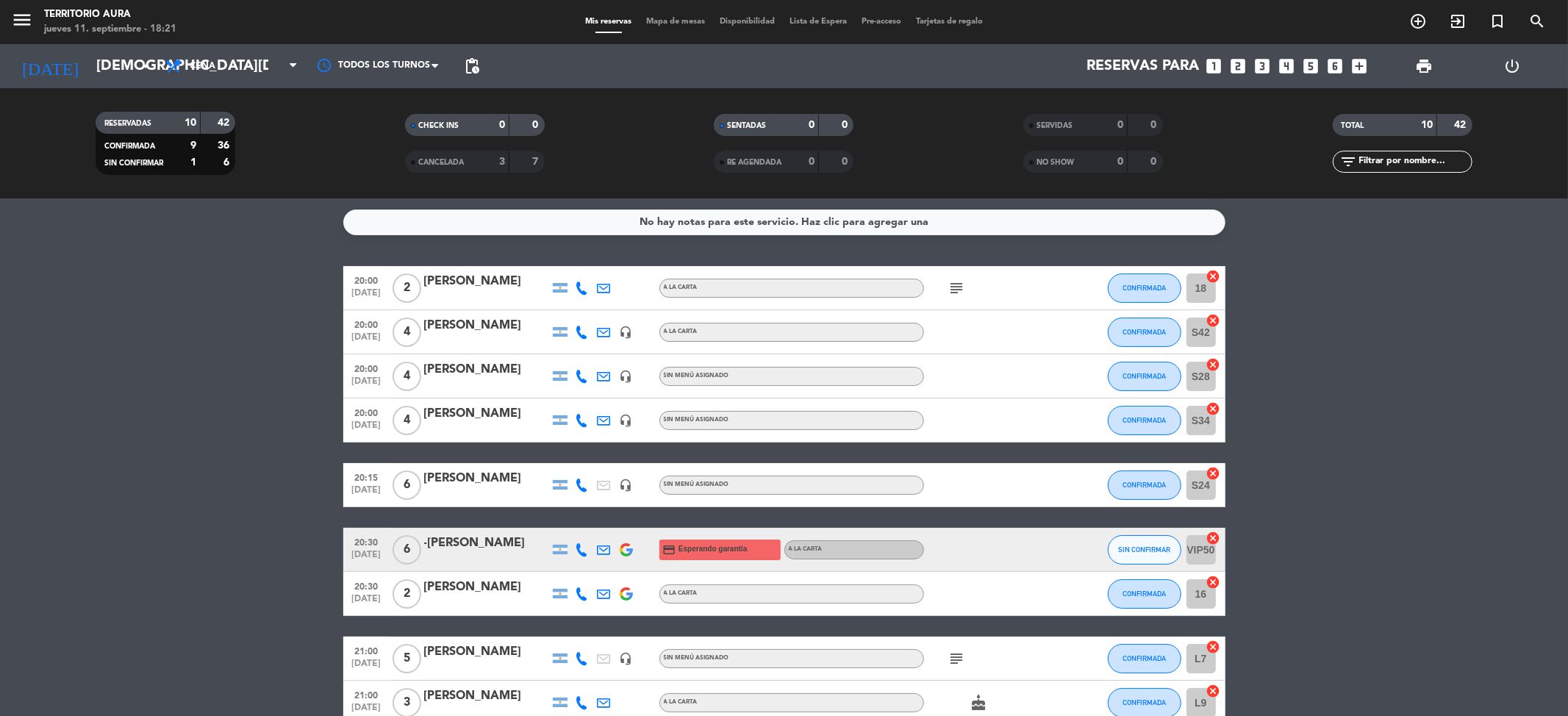
click at [957, 287] on icon "subject" at bounding box center [957, 289] width 17 height 17
click at [957, 346] on div at bounding box center [990, 332] width 132 height 43
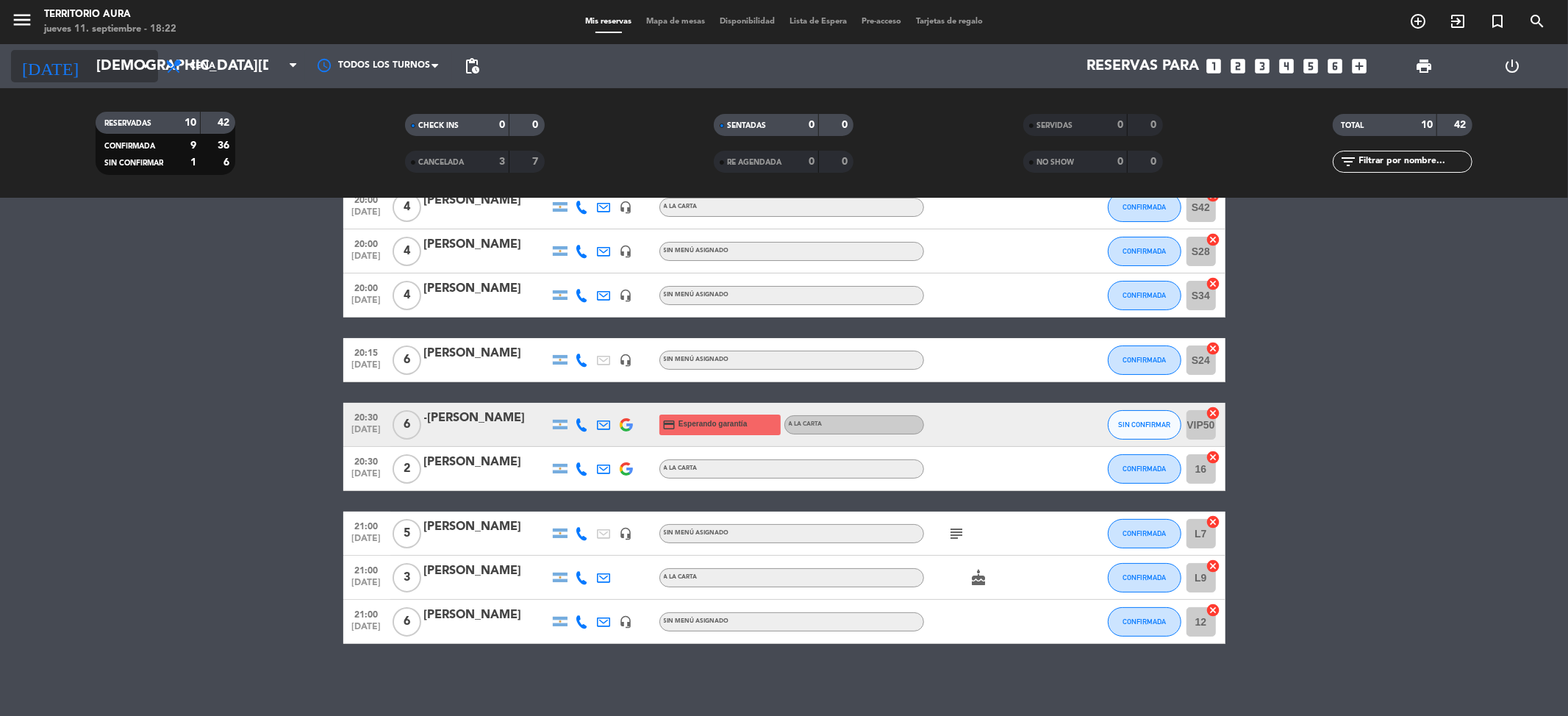
click at [112, 65] on input "[DEMOGRAPHIC_DATA][DATE]" at bounding box center [182, 66] width 187 height 33
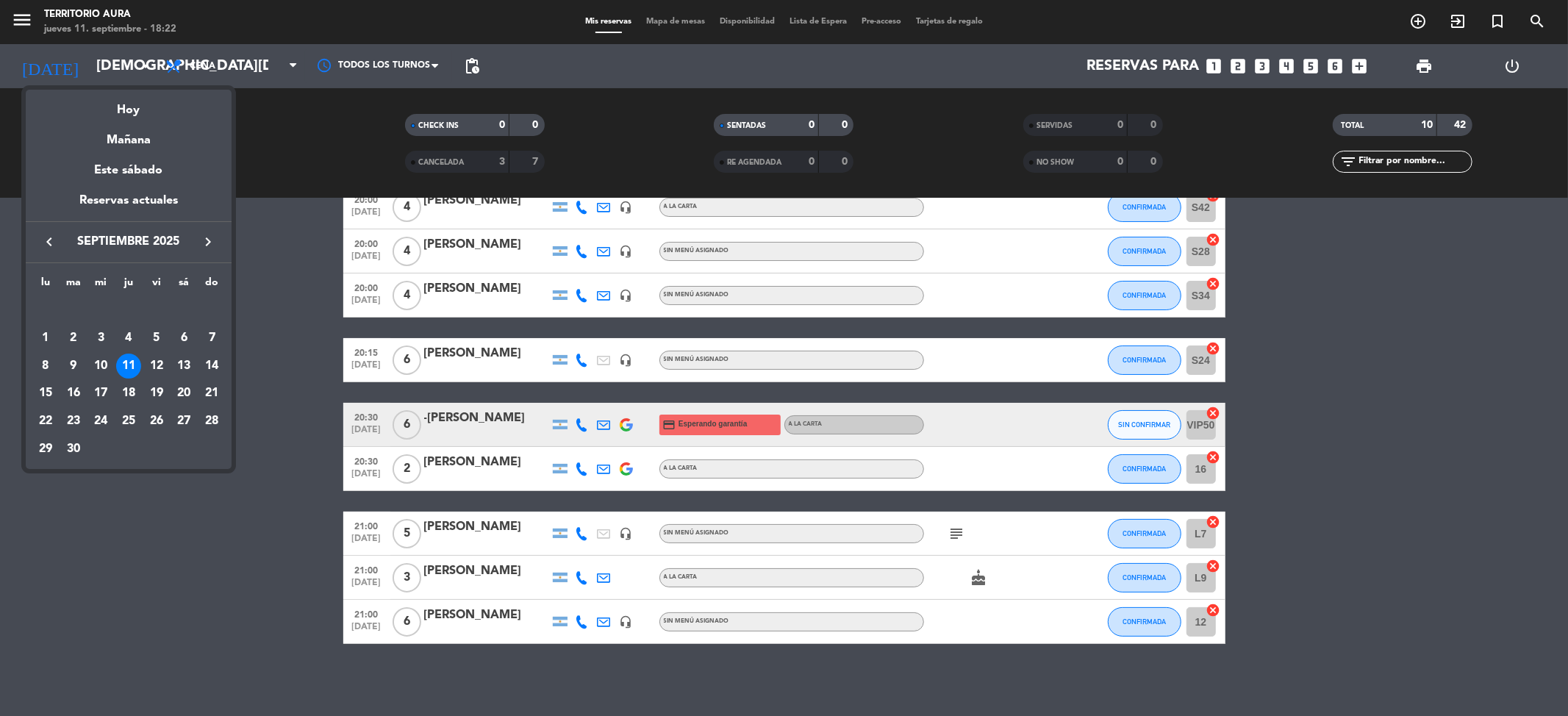
click at [153, 369] on div "12" at bounding box center [156, 366] width 25 height 25
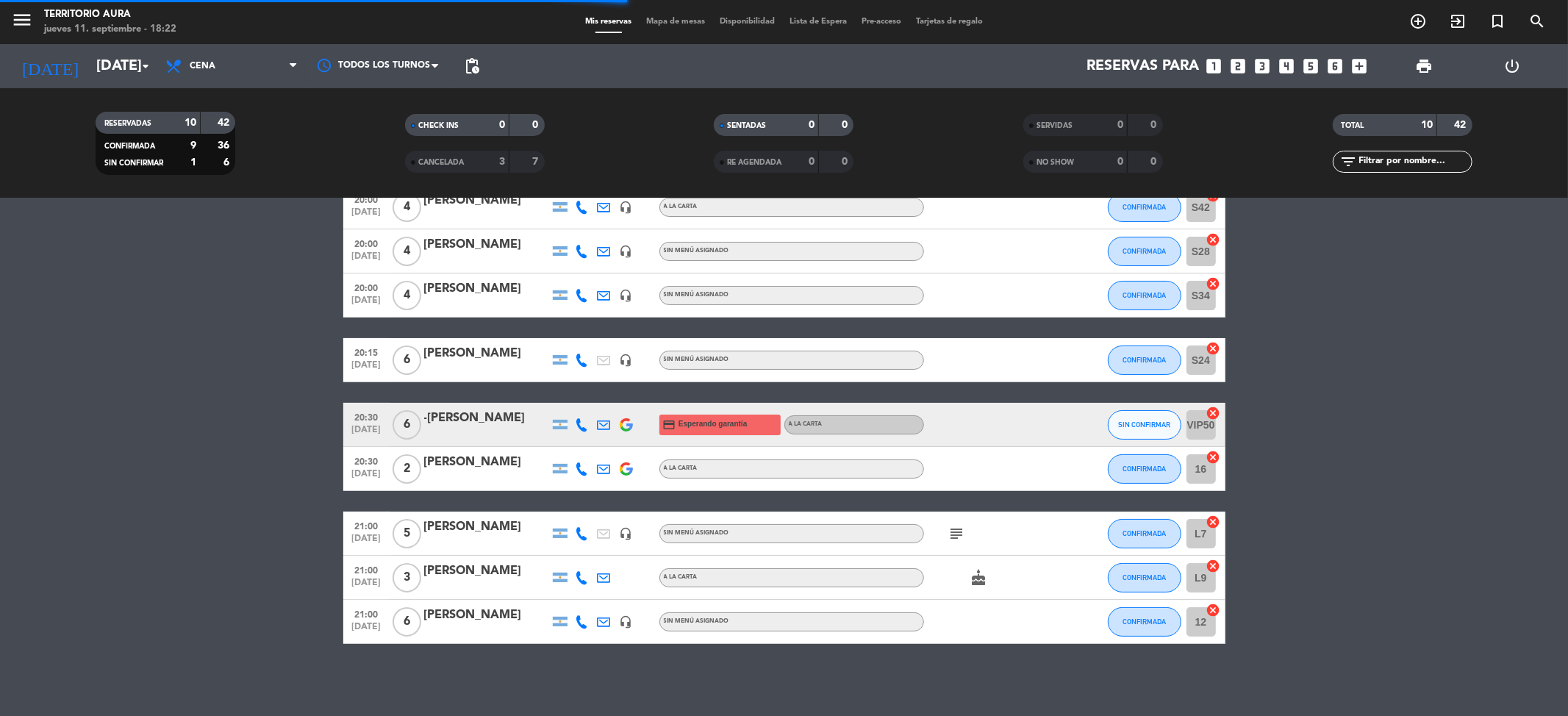
scroll to position [0, 0]
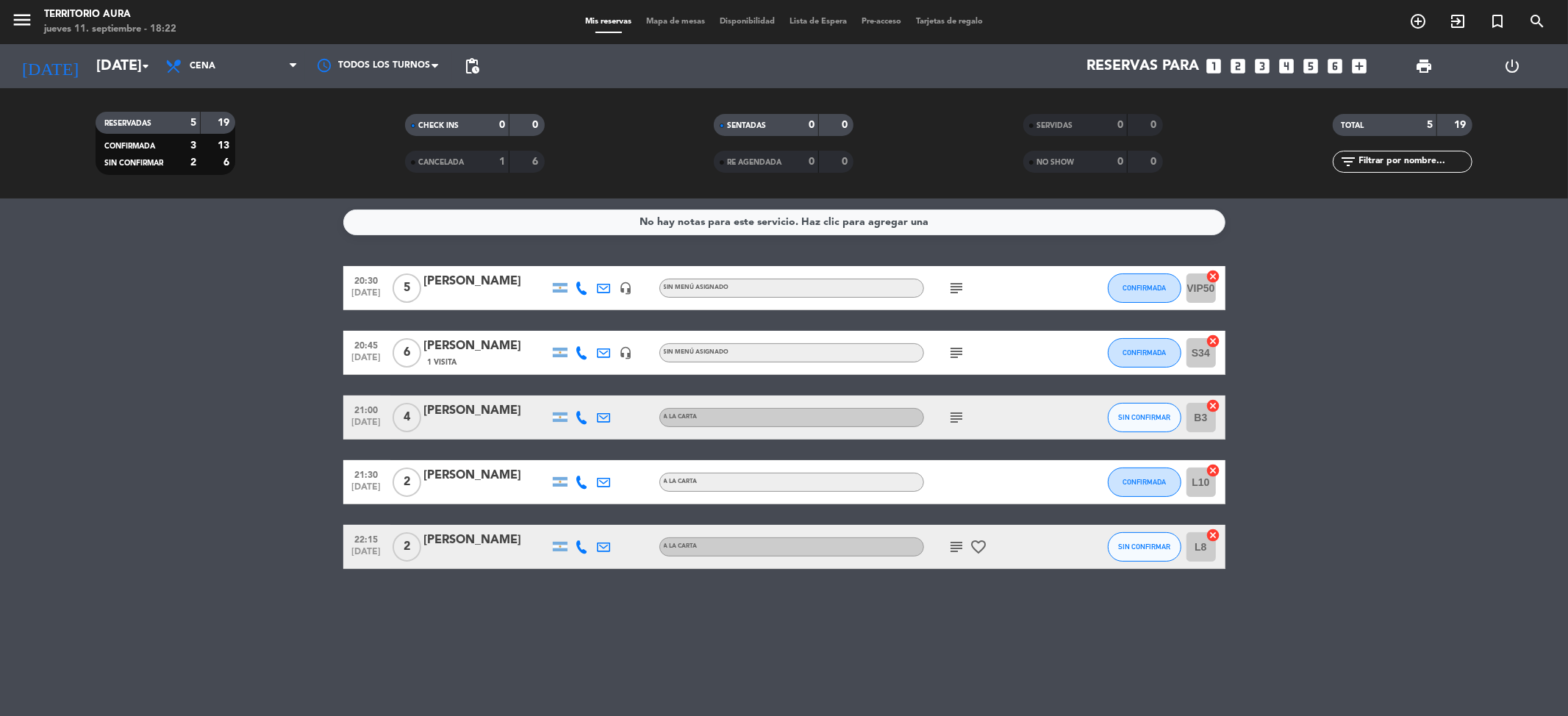
click at [963, 286] on icon "subject" at bounding box center [957, 289] width 17 height 17
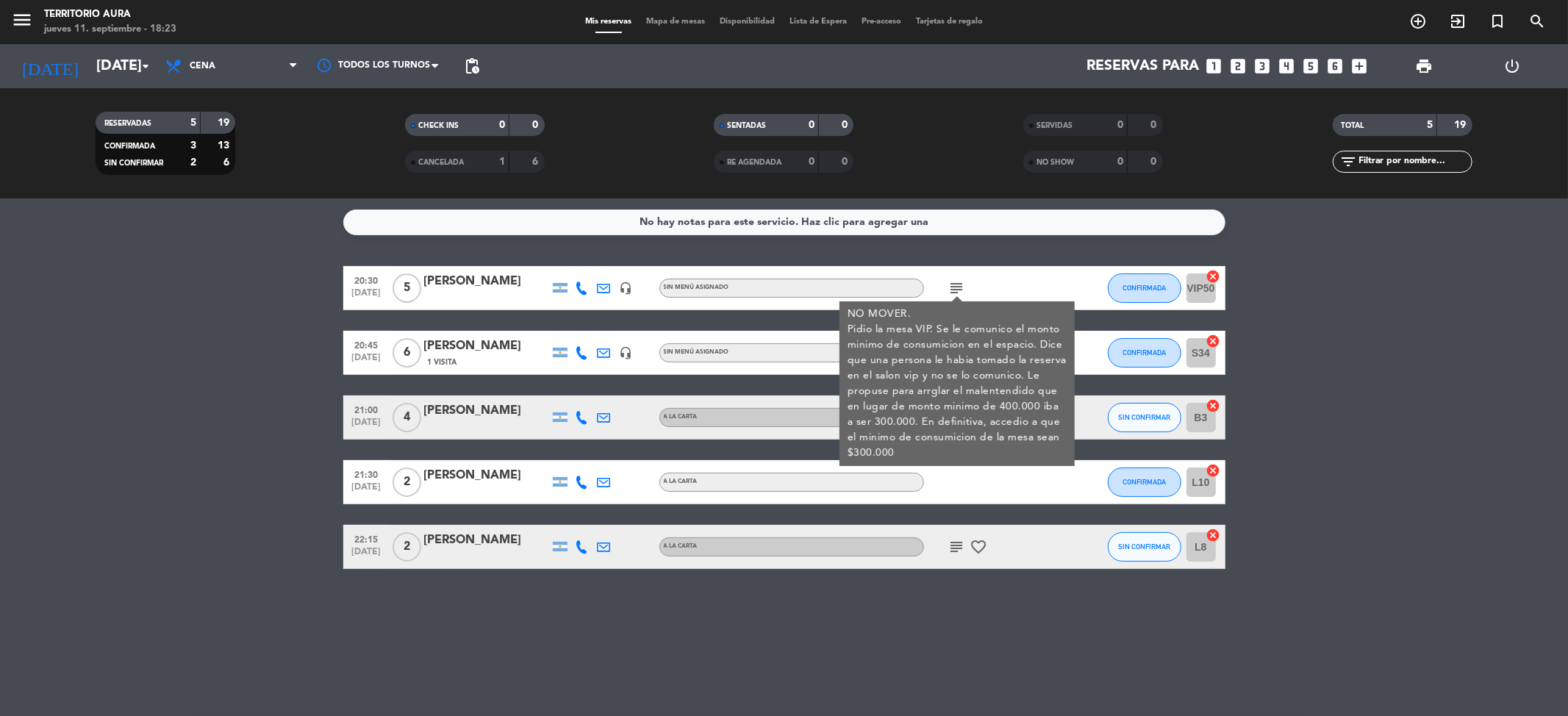
click at [1035, 287] on div "subject NO MOVER. Pidio la mesa VIP. Se le comunico el monto minimo de consumic…" at bounding box center [990, 288] width 132 height 43
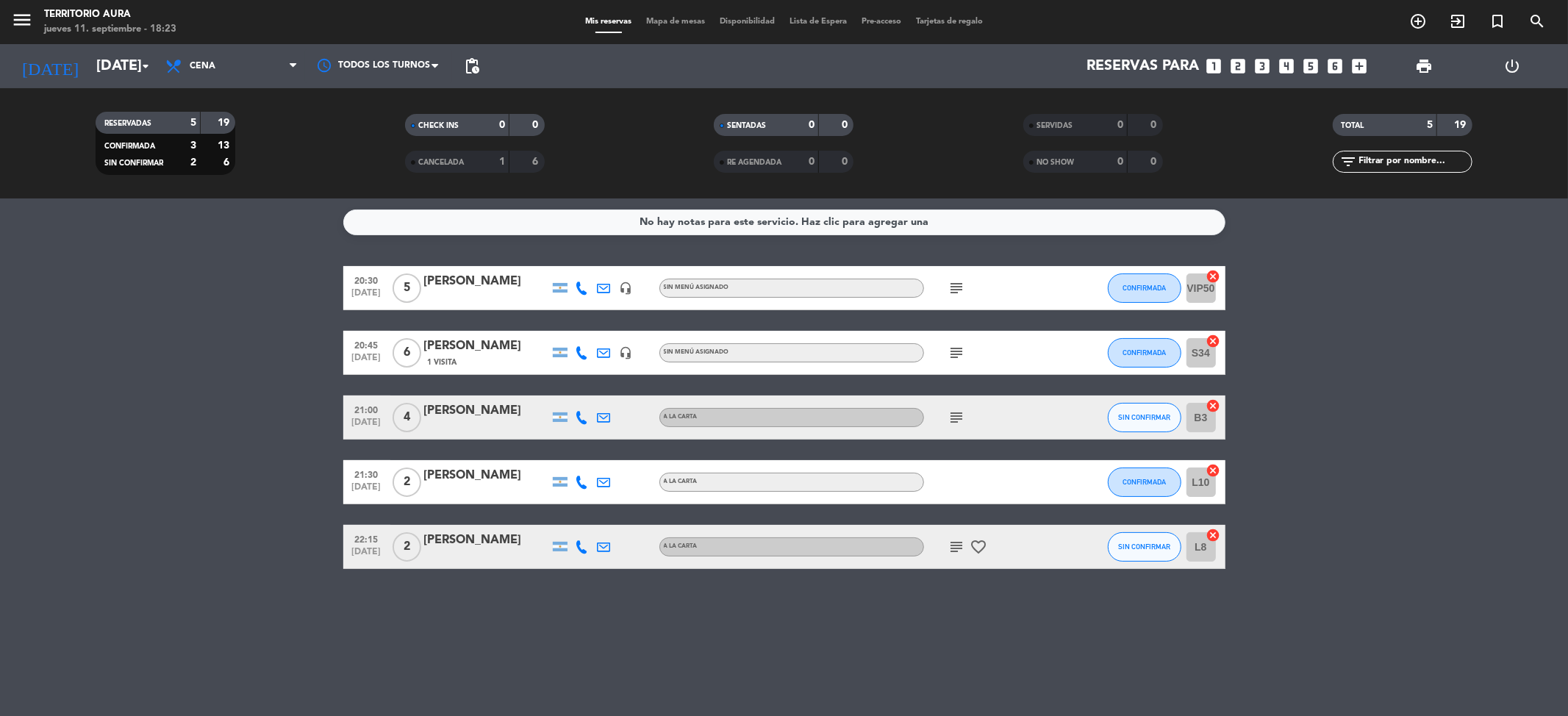
click at [953, 354] on icon "subject" at bounding box center [957, 353] width 17 height 17
click at [959, 416] on icon "subject" at bounding box center [957, 418] width 17 height 17
click at [956, 540] on icon "subject" at bounding box center [957, 547] width 17 height 17
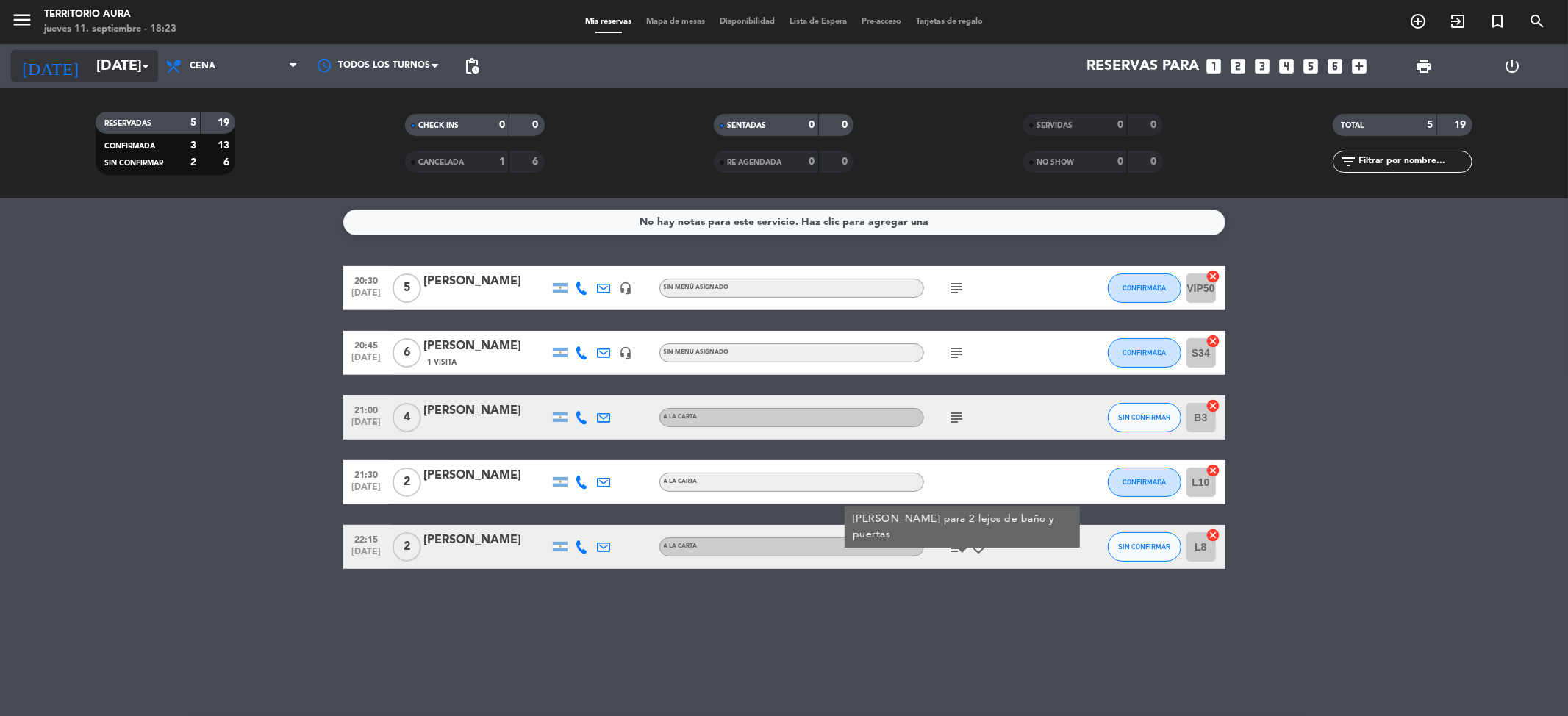
click at [109, 60] on input "[DATE]" at bounding box center [182, 66] width 187 height 33
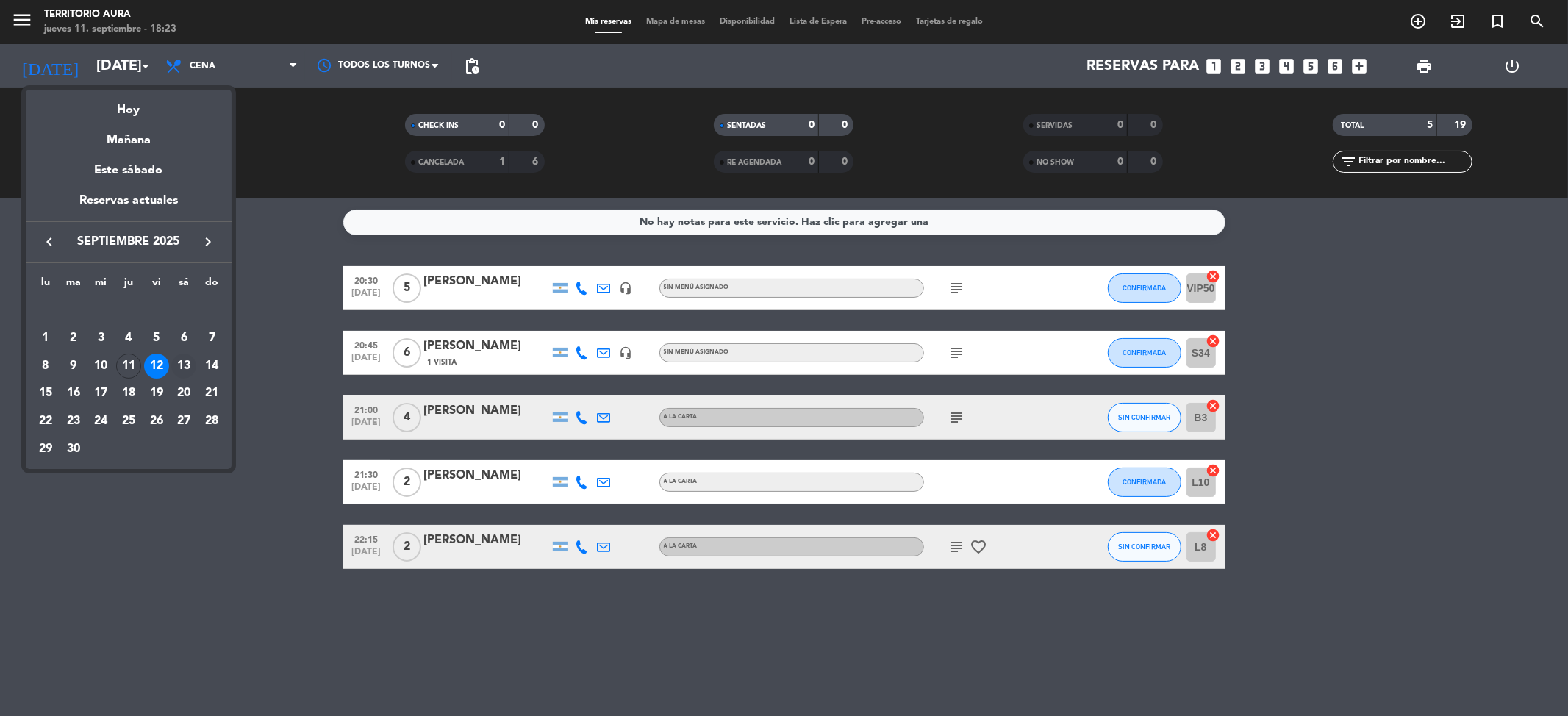
click at [190, 360] on div "13" at bounding box center [184, 366] width 25 height 25
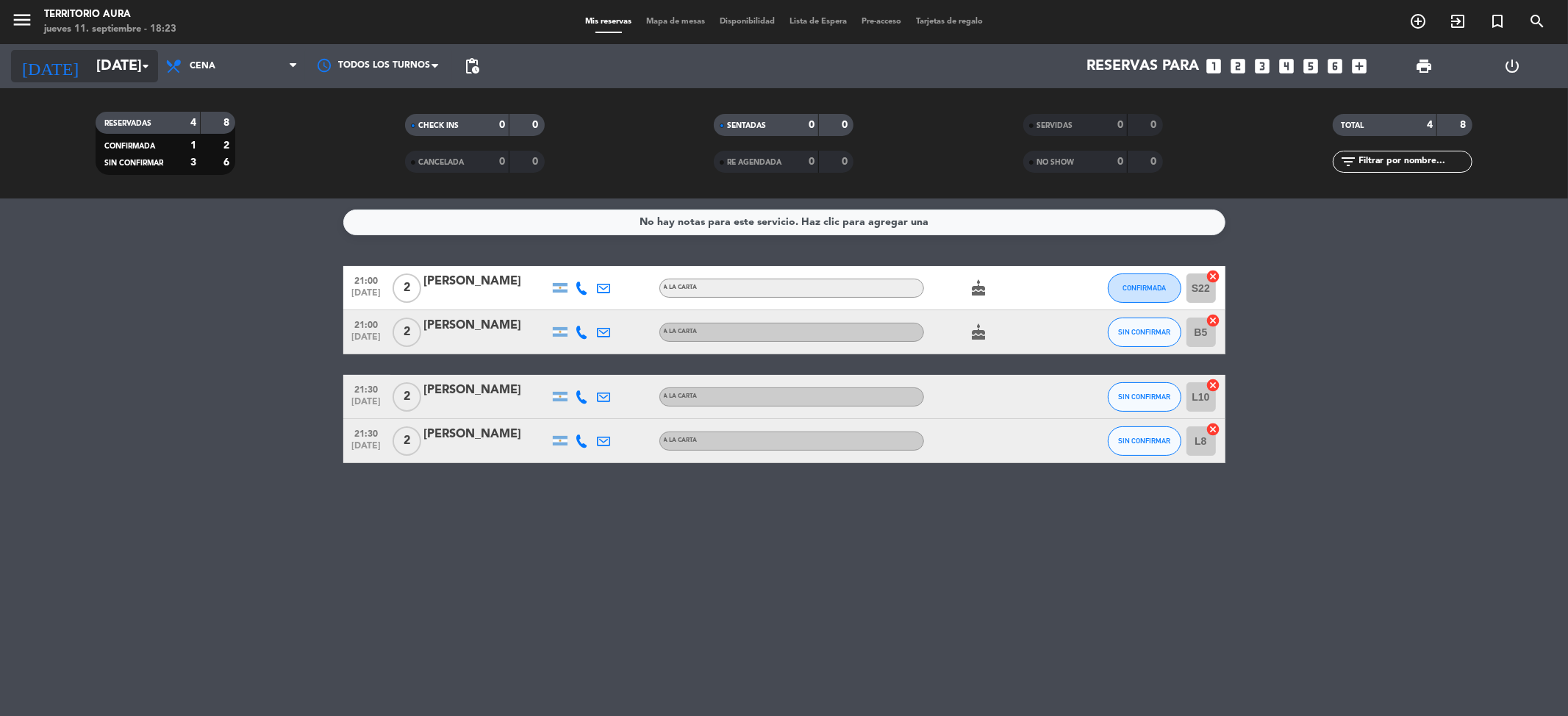
click at [122, 65] on input "[DATE]" at bounding box center [182, 66] width 187 height 33
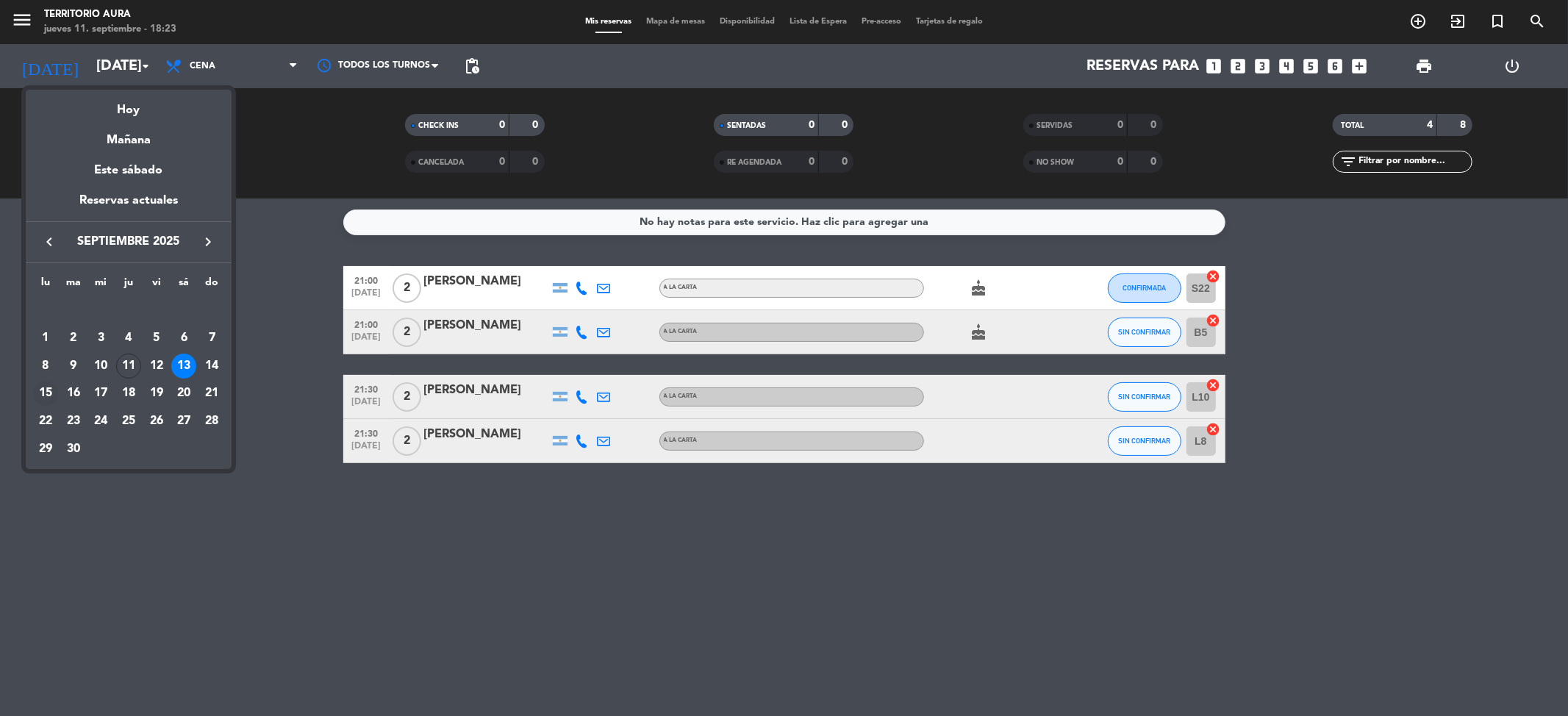
click at [39, 391] on div "15" at bounding box center [46, 394] width 25 height 25
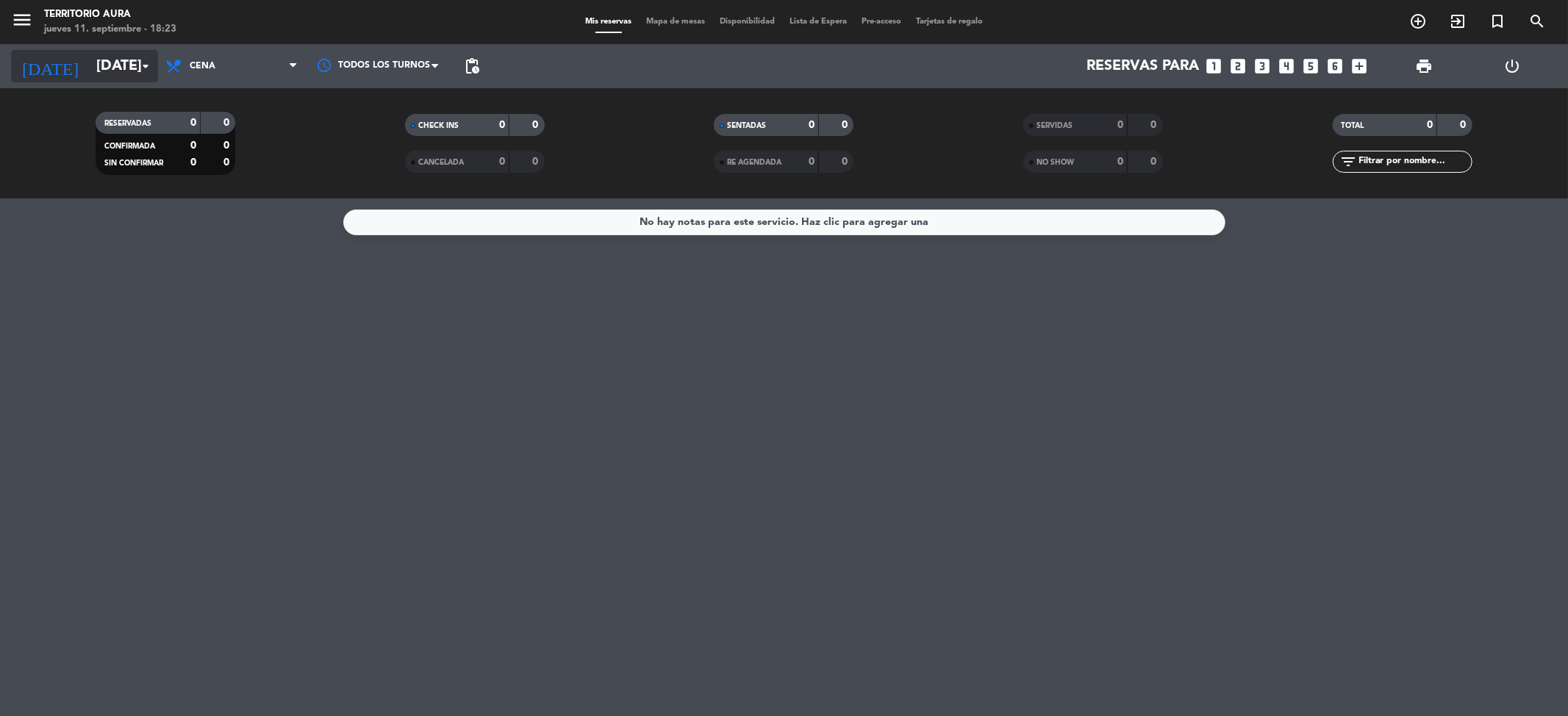
click at [112, 63] on input "[DATE]" at bounding box center [182, 66] width 187 height 33
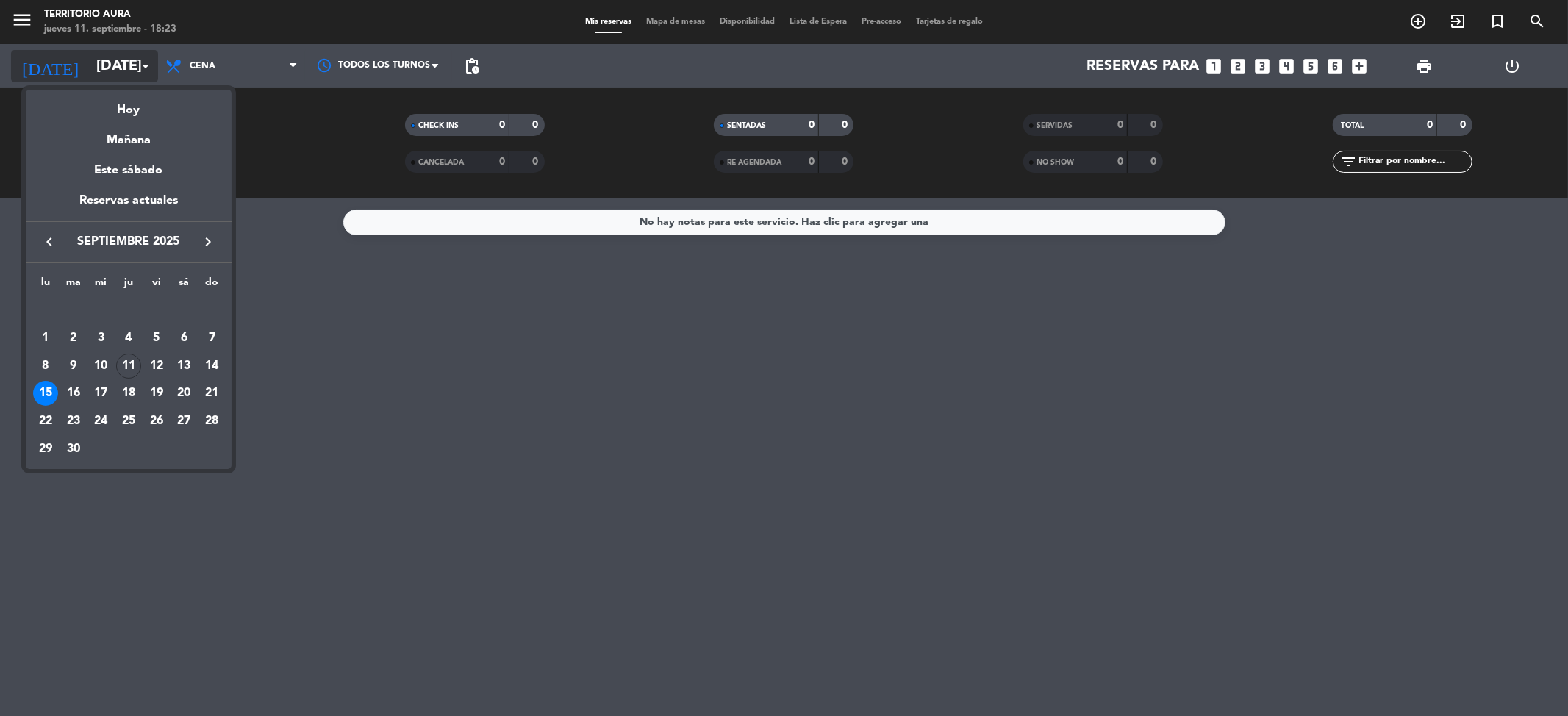
click at [110, 65] on div at bounding box center [784, 358] width 1568 height 716
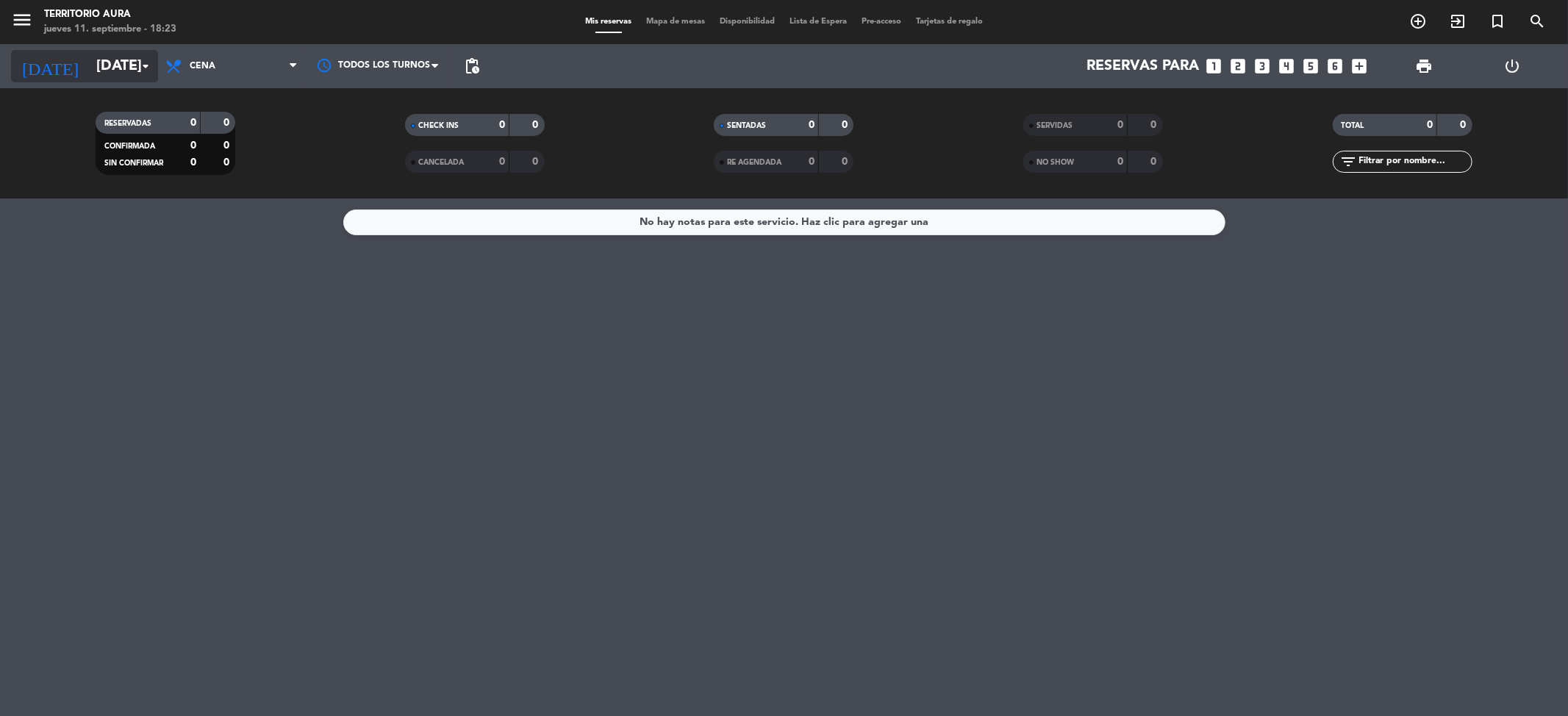
click at [119, 65] on input "[DATE]" at bounding box center [182, 66] width 187 height 33
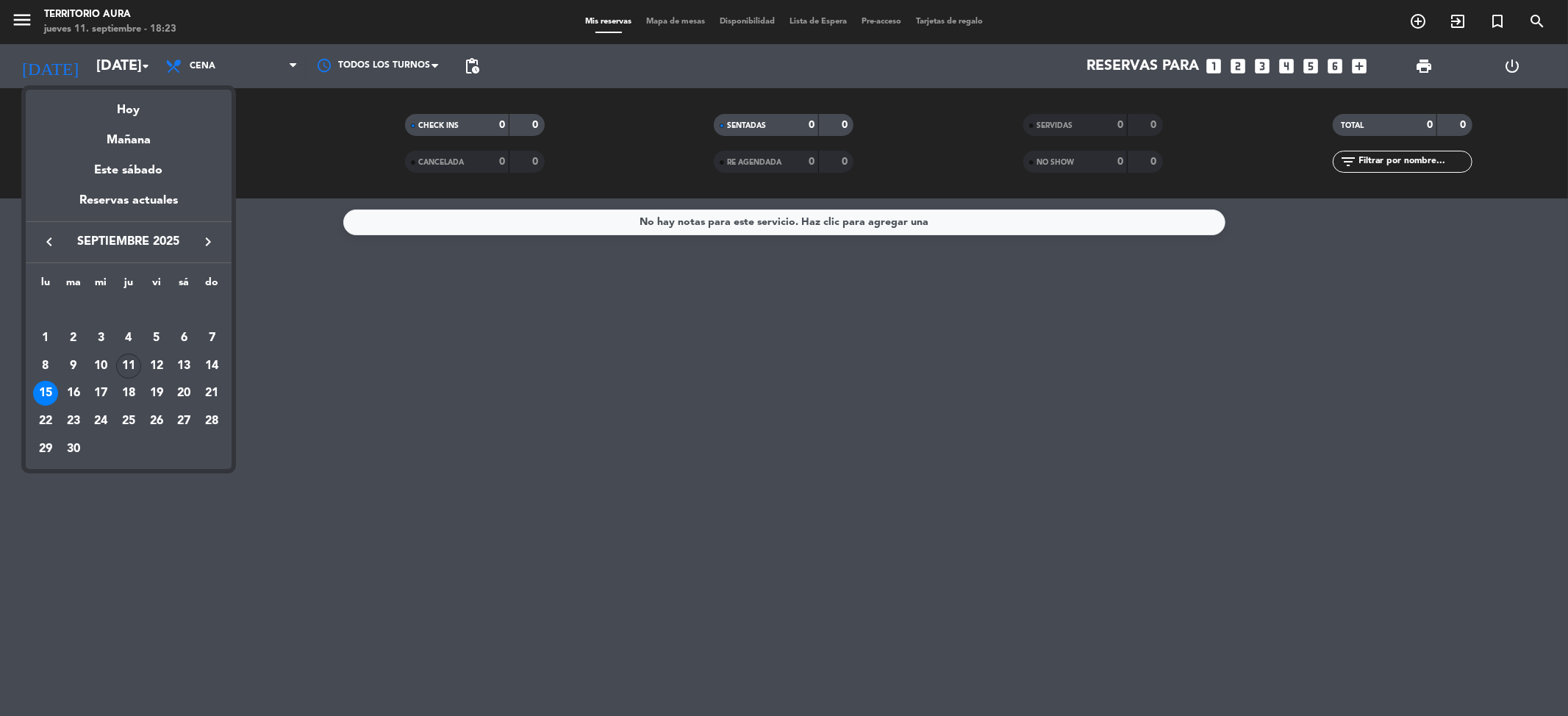
click at [132, 366] on div "11" at bounding box center [128, 366] width 25 height 25
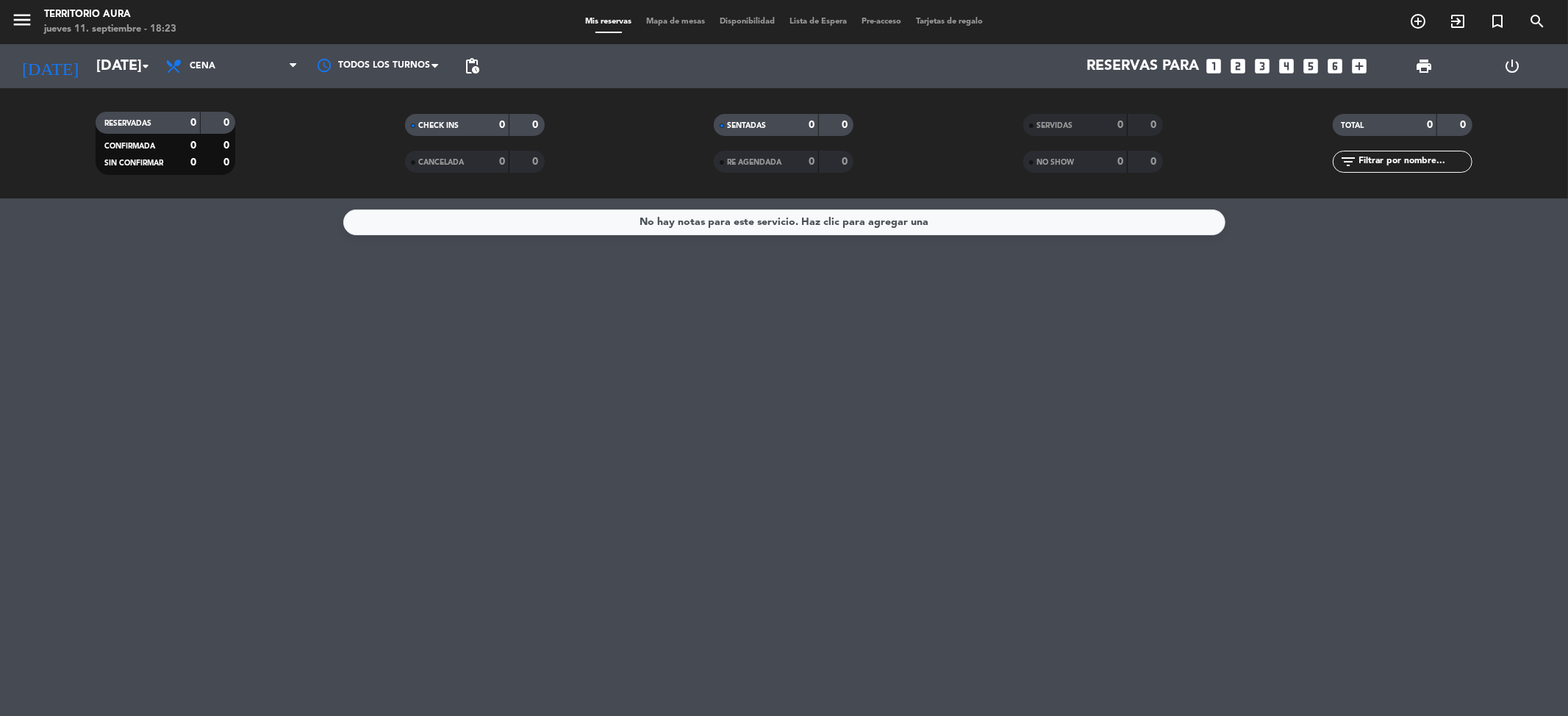
type input "[DEMOGRAPHIC_DATA][DATE]"
